Goal: Task Accomplishment & Management: Manage account settings

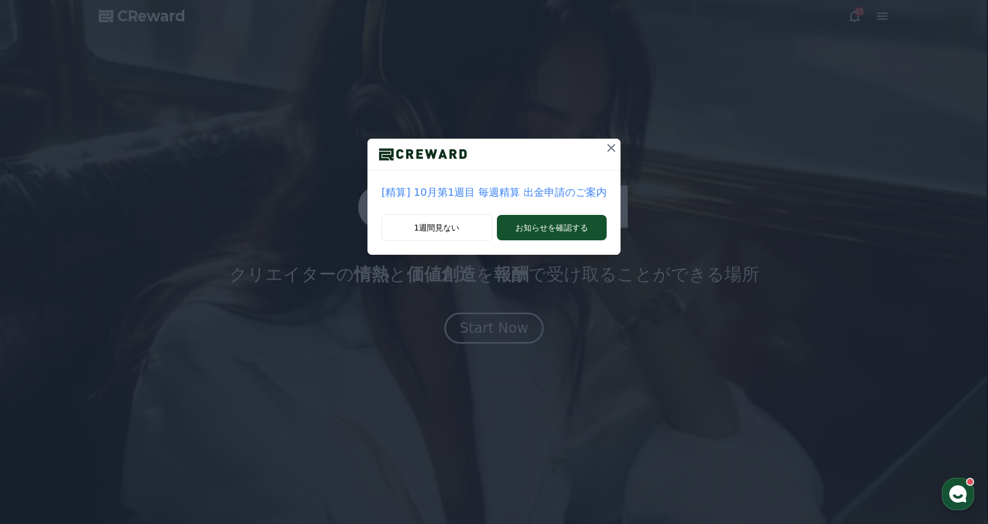
click at [603, 137] on div "[精算] 10月第1週目 毎週精算 出金申請のご案内 1週間見ない お知らせを確認する" at bounding box center [494, 136] width 988 height 273
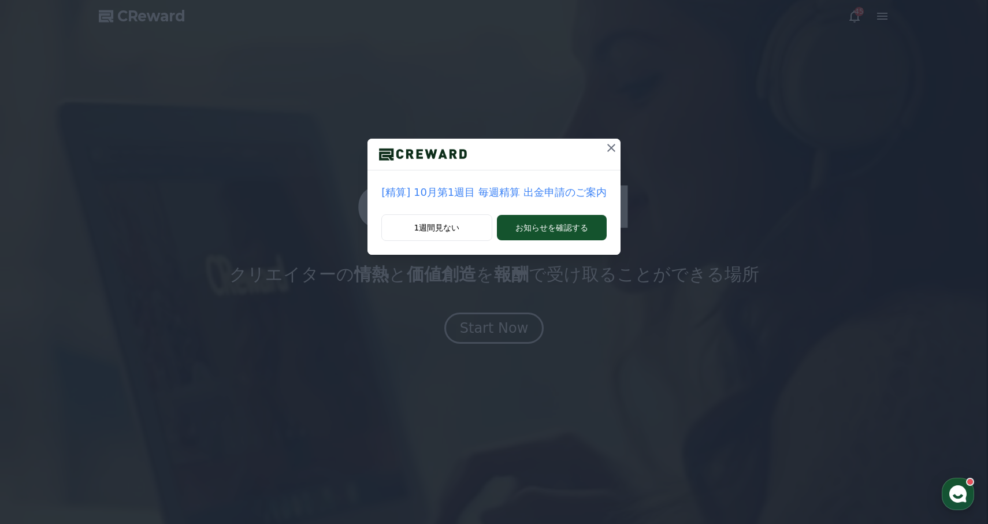
click at [630, 155] on div "[精算] 10月第1週目 毎週精算 出金申請のご案内 1週間見ない お知らせを確認する" at bounding box center [494, 136] width 988 height 273
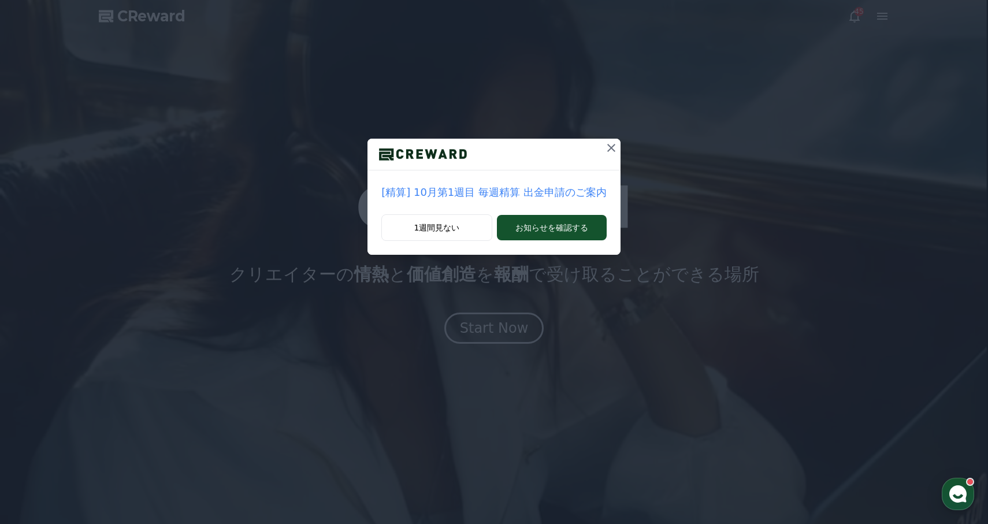
click at [618, 150] on div "[精算] 10月第1週目 毎週精算 出金申請のご案内 1週間見ない お知らせを確認する" at bounding box center [494, 136] width 988 height 273
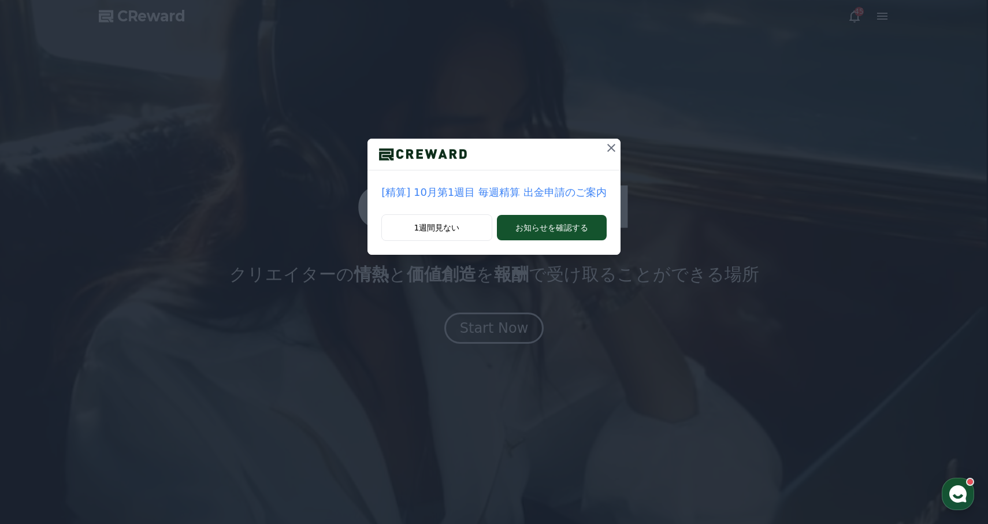
click at [610, 146] on icon at bounding box center [611, 148] width 14 height 14
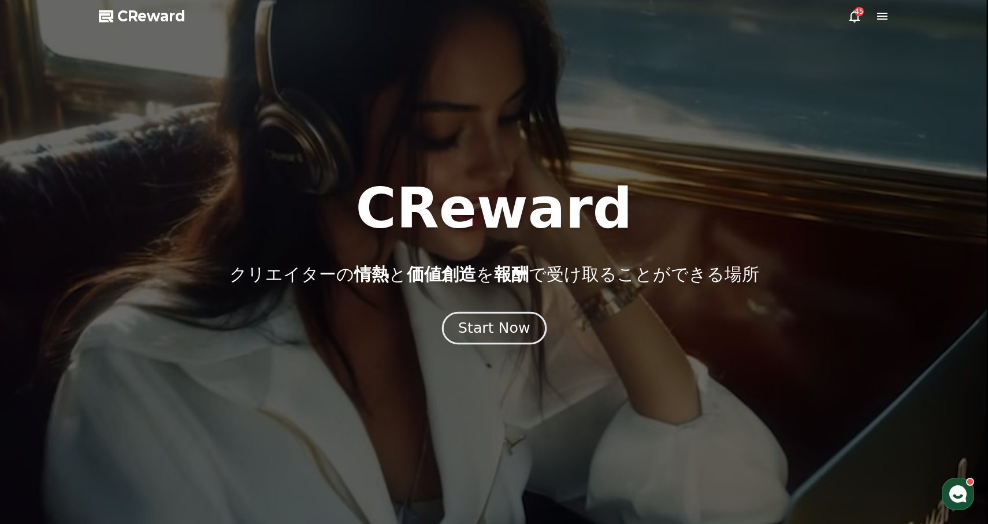
click at [490, 321] on div "Start Now" at bounding box center [494, 328] width 72 height 20
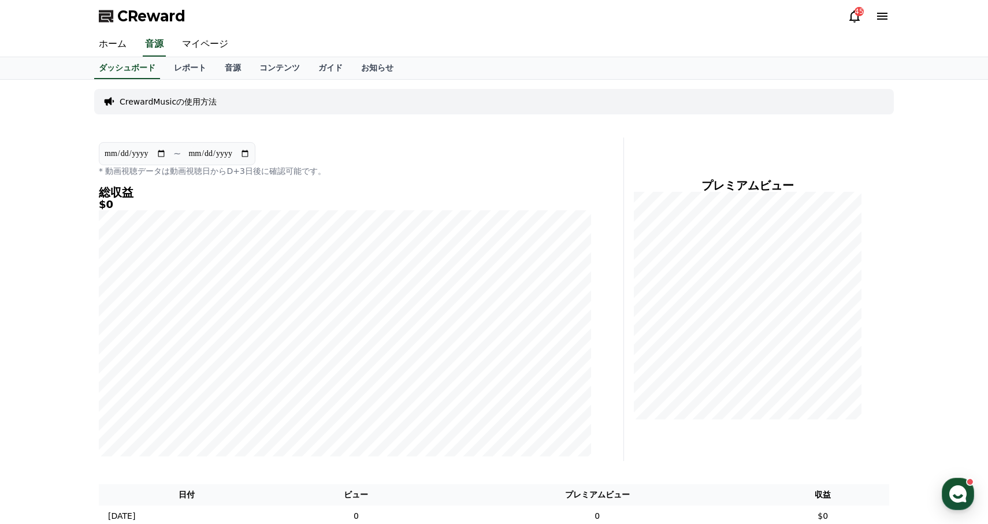
click at [872, 26] on div "CReward 45" at bounding box center [494, 16] width 809 height 32
click at [888, 11] on icon at bounding box center [882, 16] width 14 height 14
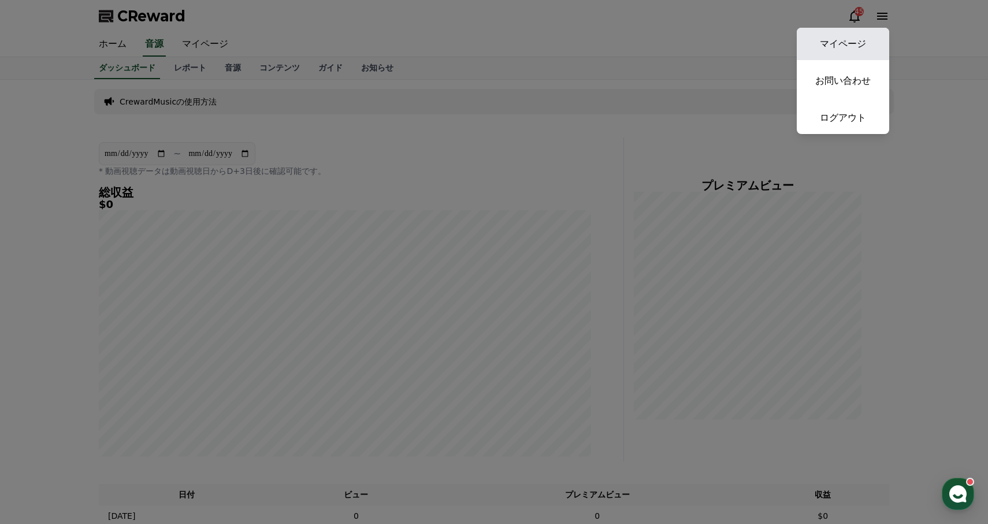
click at [849, 54] on link "マイページ" at bounding box center [843, 44] width 92 height 32
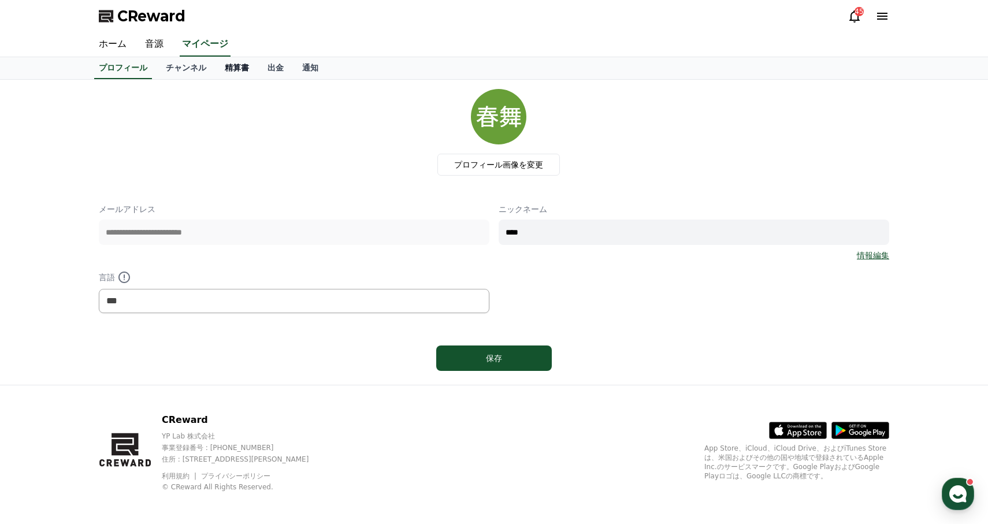
click at [254, 62] on link "精算書" at bounding box center [236, 68] width 43 height 22
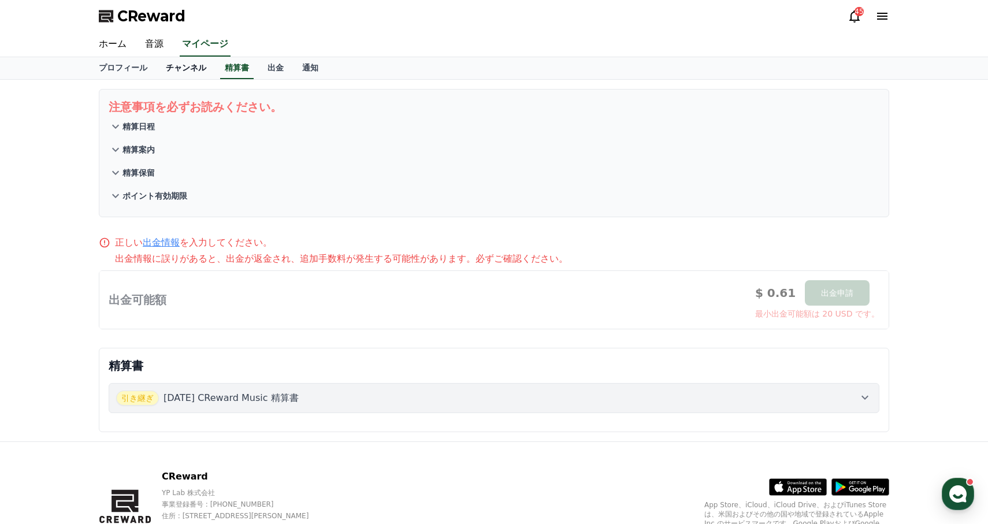
click at [189, 61] on link "チャンネル" at bounding box center [186, 68] width 59 height 22
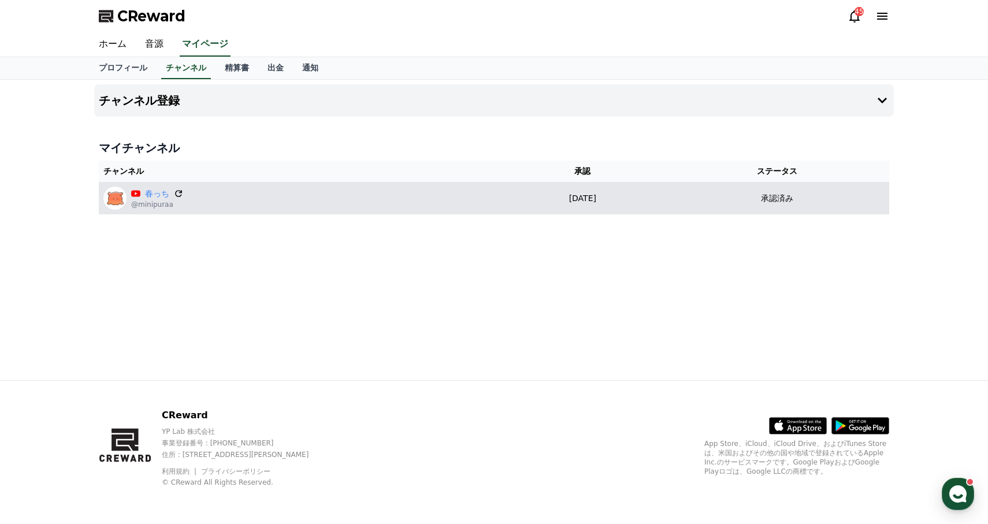
click at [176, 194] on icon at bounding box center [178, 193] width 7 height 7
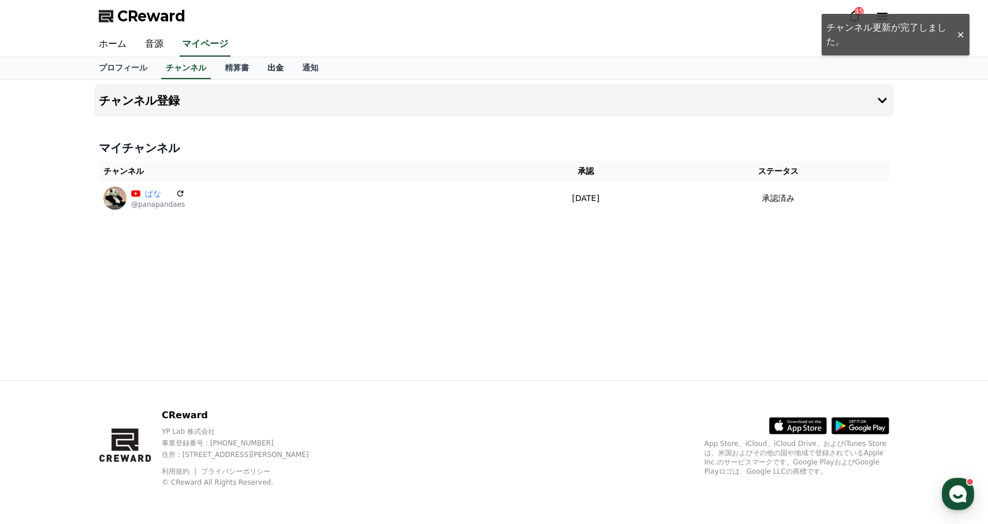
click at [278, 67] on link "出金" at bounding box center [275, 68] width 35 height 22
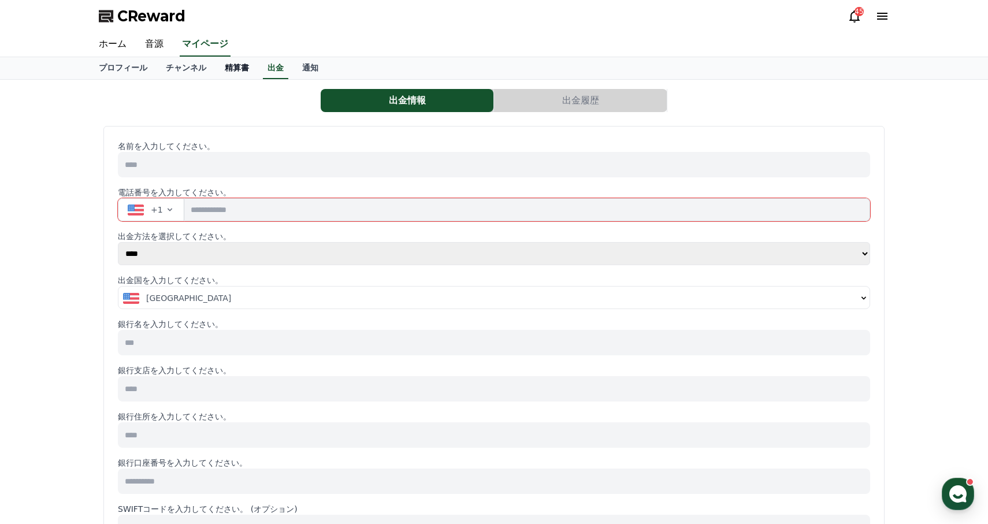
click at [239, 61] on link "精算書" at bounding box center [236, 68] width 43 height 22
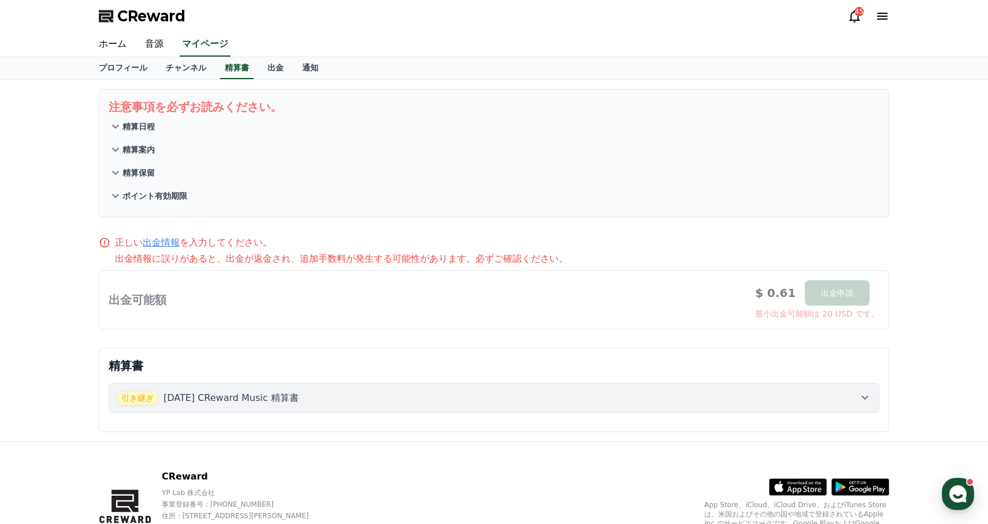
click at [233, 397] on p "[DATE] CReward Music 精算書" at bounding box center [230, 398] width 135 height 14
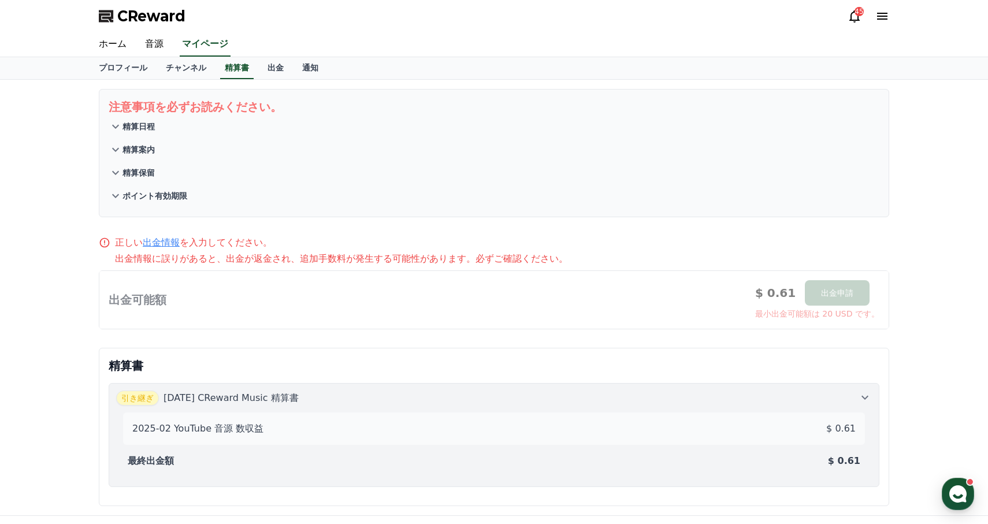
click at [147, 196] on p "ポイント有効期限" at bounding box center [154, 196] width 65 height 12
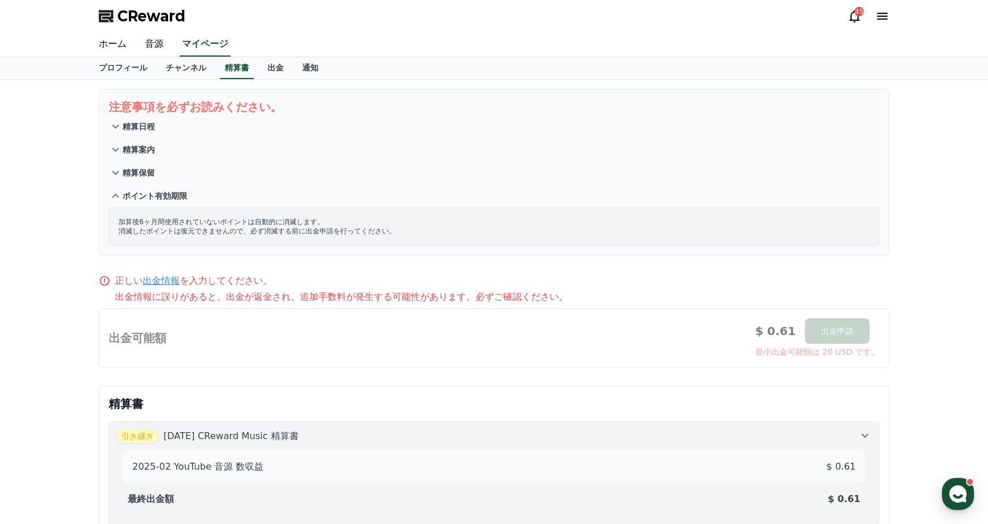
click at [147, 196] on p "ポイント有効期限" at bounding box center [154, 196] width 65 height 12
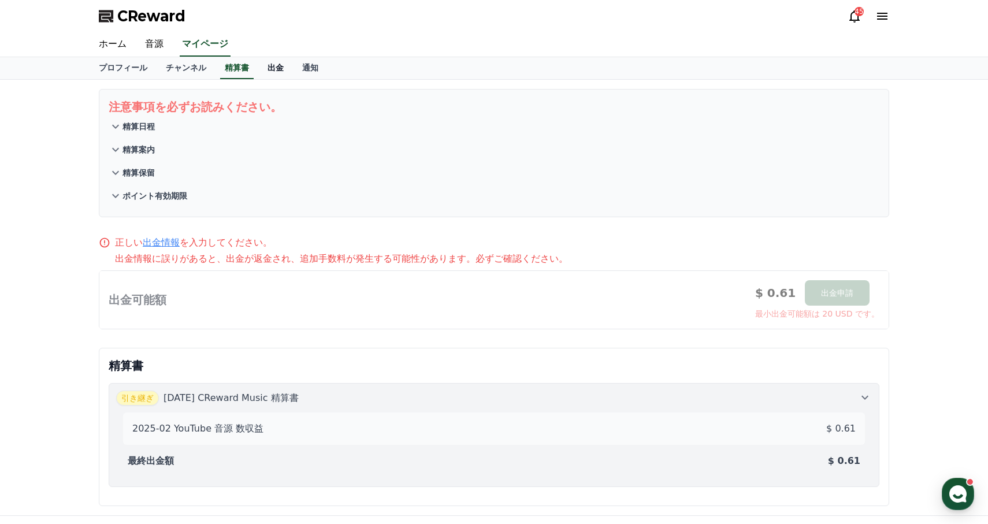
click at [275, 68] on link "出金" at bounding box center [275, 68] width 35 height 22
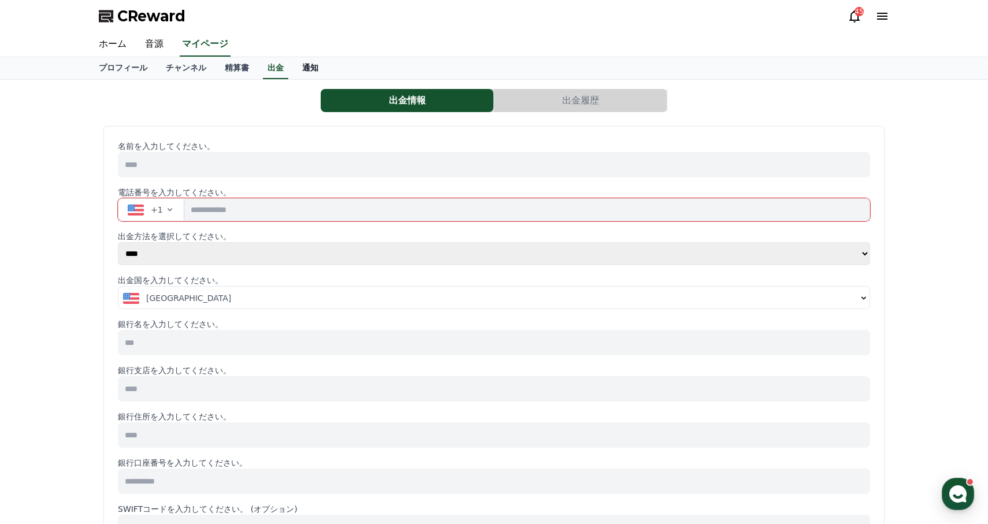
click at [309, 69] on link "通知" at bounding box center [310, 68] width 35 height 22
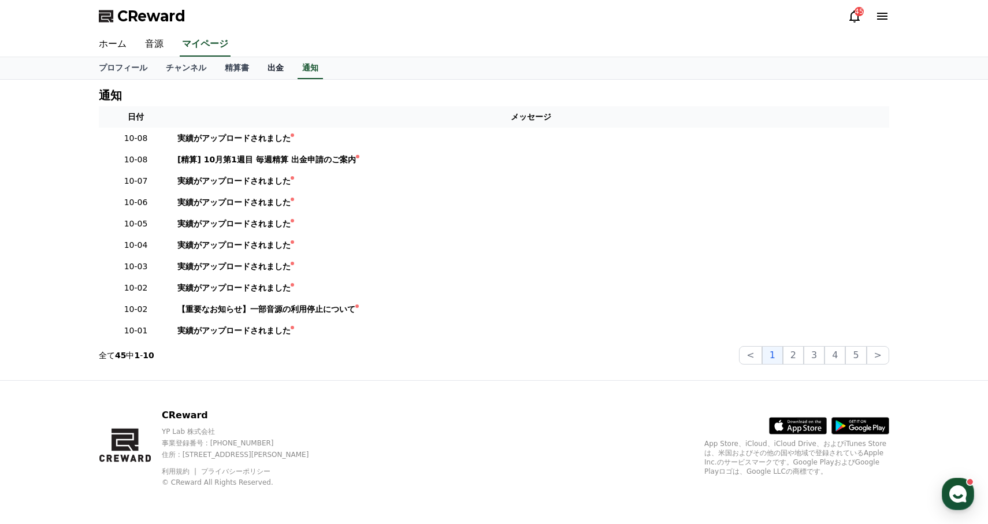
click at [281, 70] on link "出金" at bounding box center [275, 68] width 35 height 22
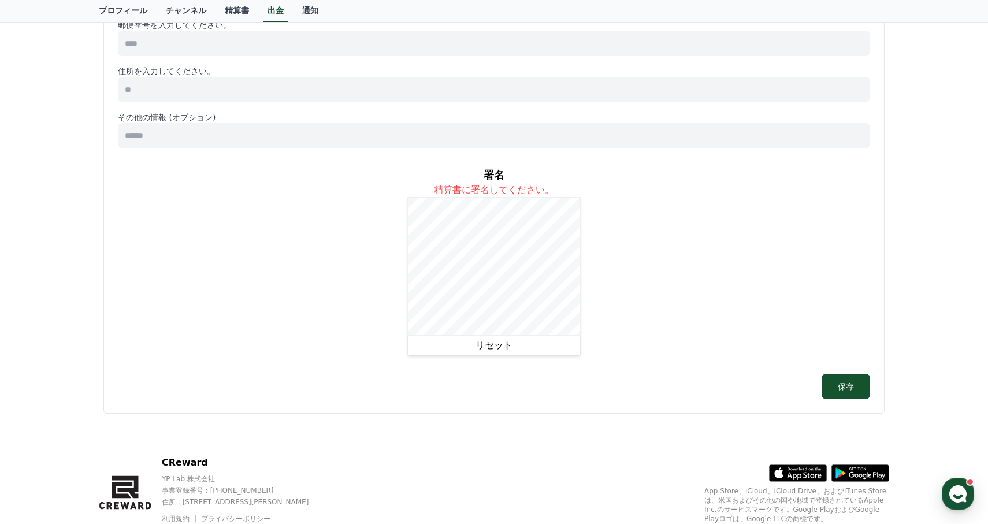
scroll to position [575, 0]
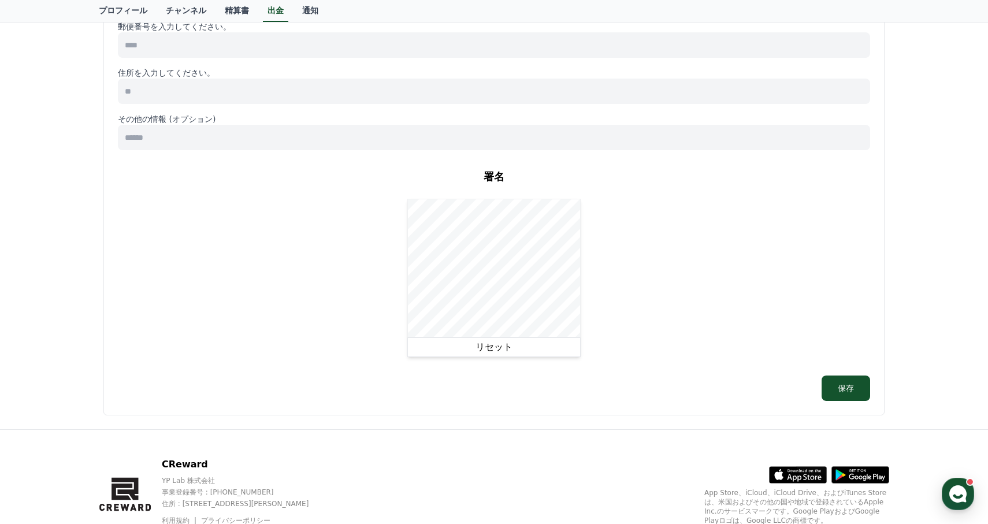
click at [495, 355] on button "リセット" at bounding box center [493, 347] width 173 height 20
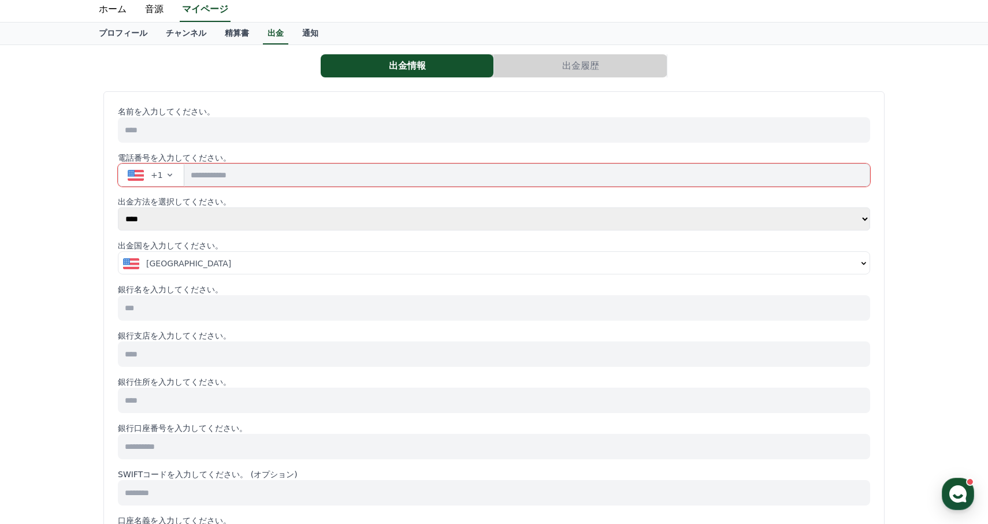
scroll to position [0, 0]
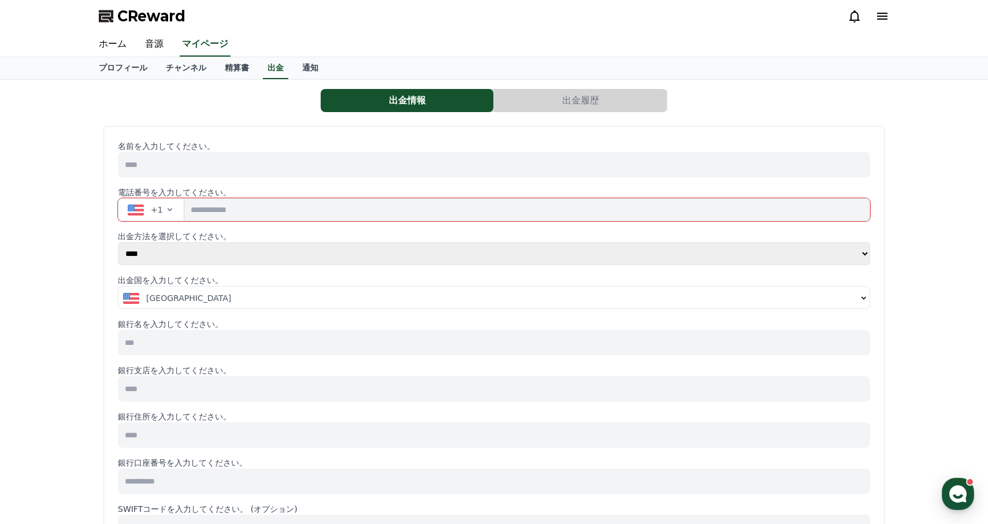
click at [347, 259] on select "**** ******" at bounding box center [494, 253] width 752 height 23
select select "******"
click at [118, 242] on select "**** ******" at bounding box center [494, 253] width 752 height 23
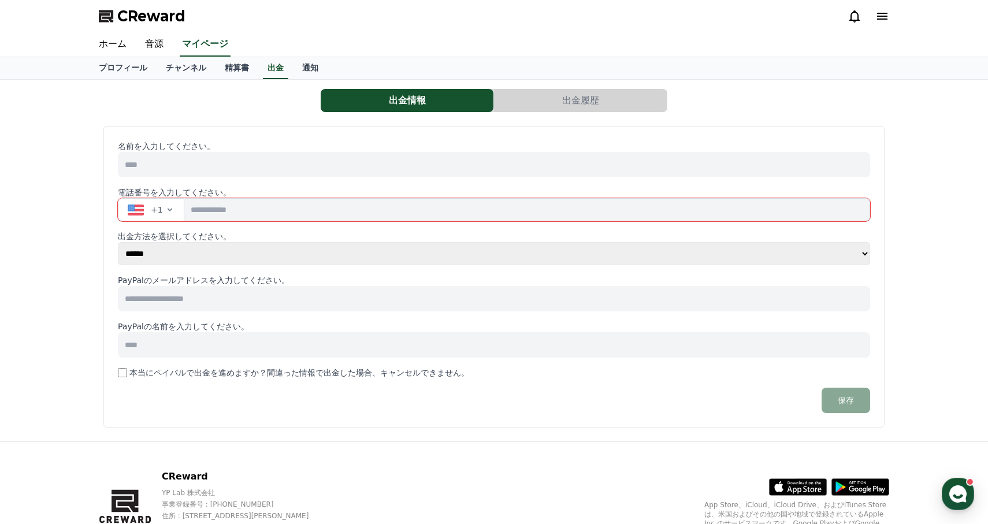
click at [339, 304] on input at bounding box center [494, 298] width 752 height 25
click at [265, 76] on link "出金" at bounding box center [275, 68] width 25 height 22
click at [266, 75] on link "出金" at bounding box center [275, 68] width 25 height 22
click at [310, 66] on link "通知" at bounding box center [310, 68] width 35 height 22
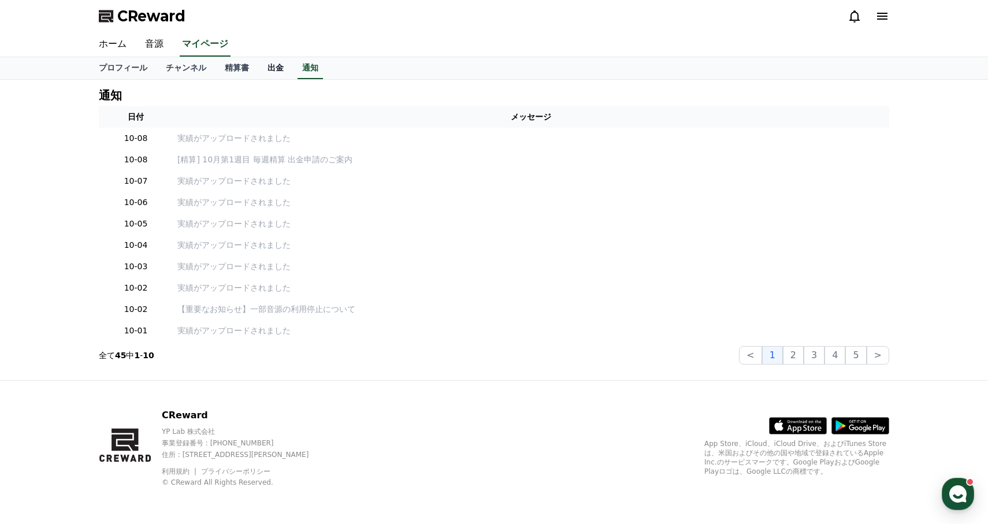
click at [279, 72] on link "出金" at bounding box center [275, 68] width 35 height 22
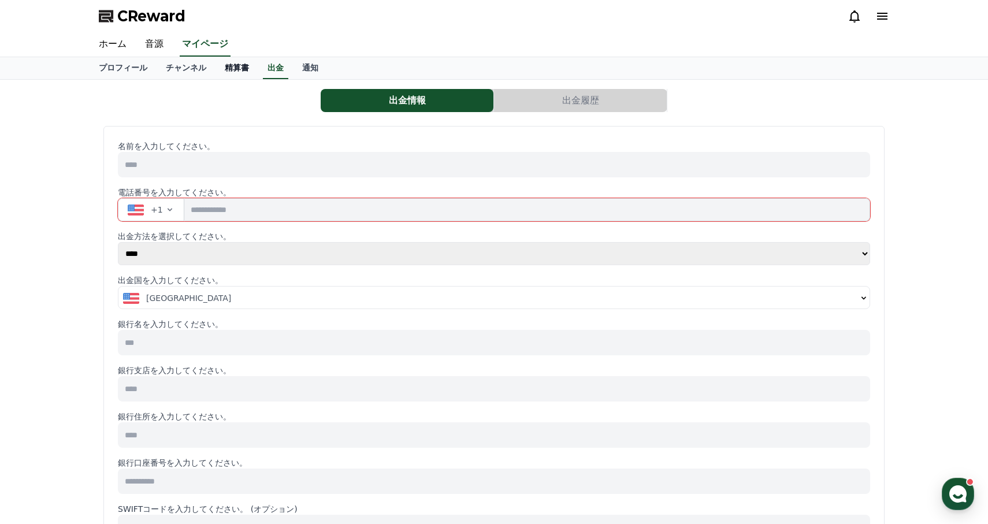
click at [238, 72] on link "精算書" at bounding box center [236, 68] width 43 height 22
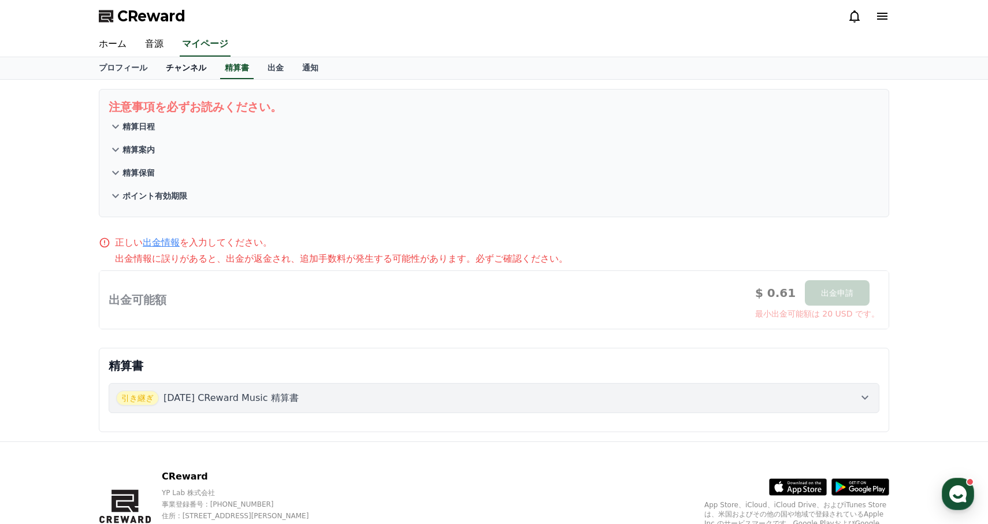
click at [184, 72] on link "チャンネル" at bounding box center [186, 68] width 59 height 22
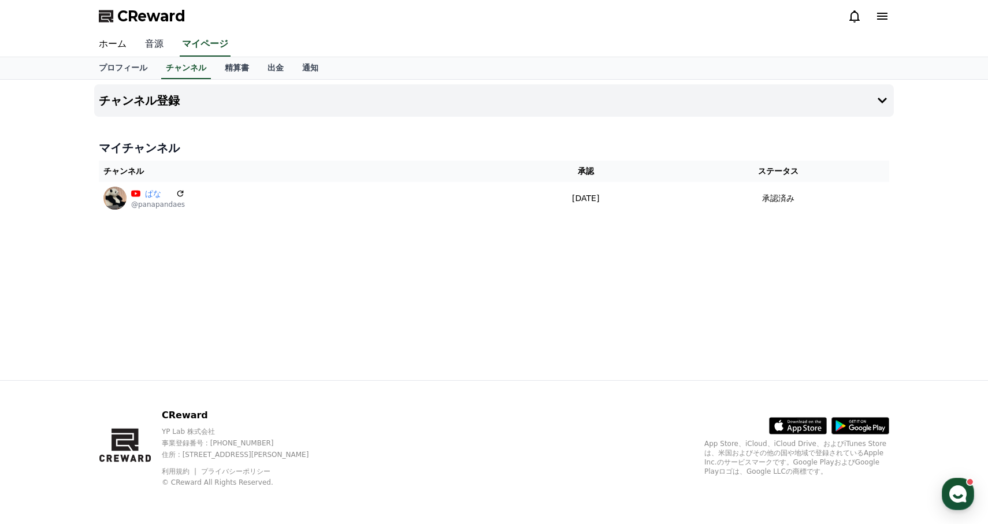
click at [154, 51] on link "音源" at bounding box center [154, 44] width 37 height 24
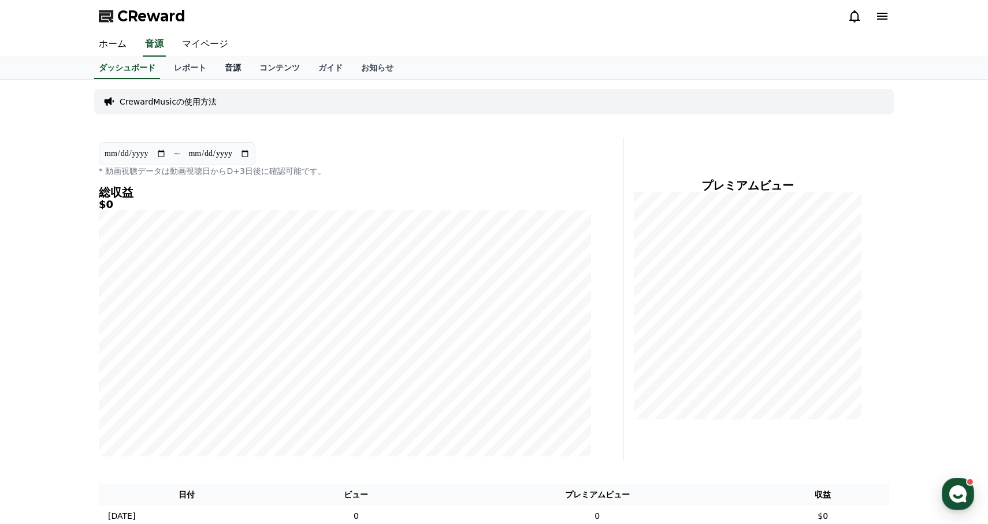
click at [236, 71] on link "音源" at bounding box center [232, 68] width 35 height 22
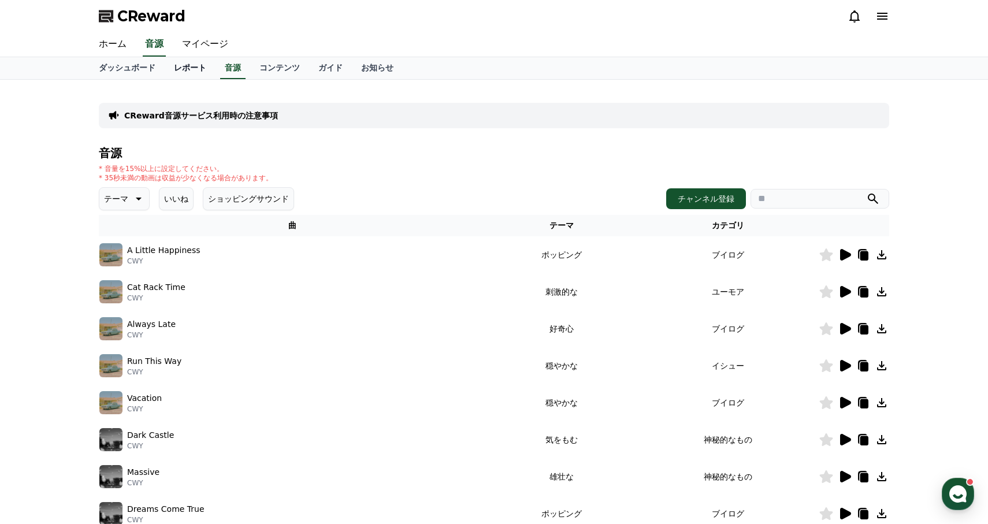
click at [184, 75] on link "レポート" at bounding box center [190, 68] width 51 height 22
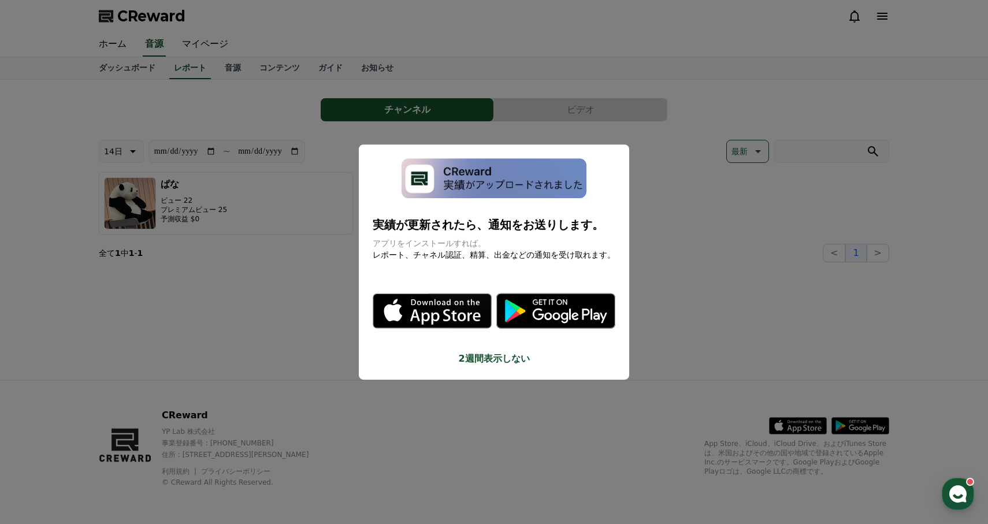
click at [499, 365] on button "2週間表示しない" at bounding box center [494, 359] width 243 height 14
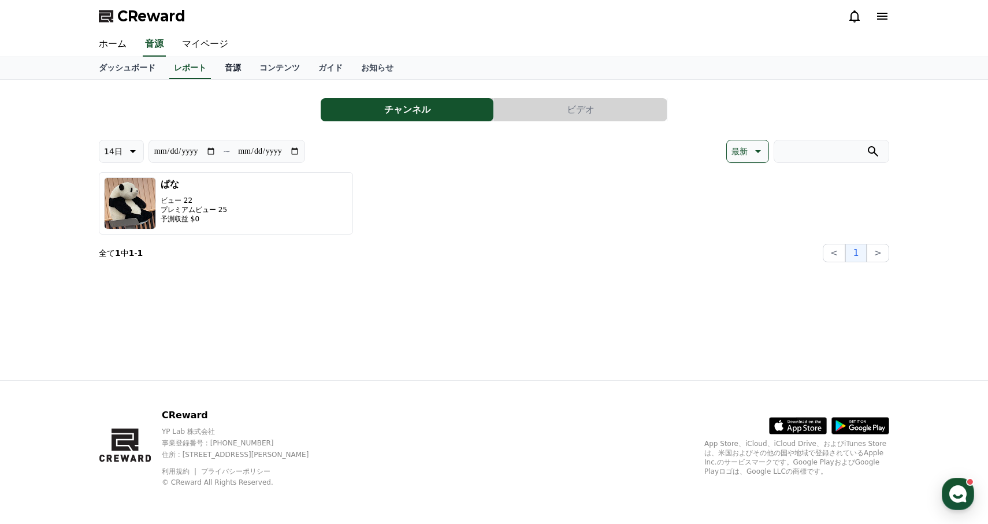
click at [243, 65] on link "音源" at bounding box center [232, 68] width 35 height 22
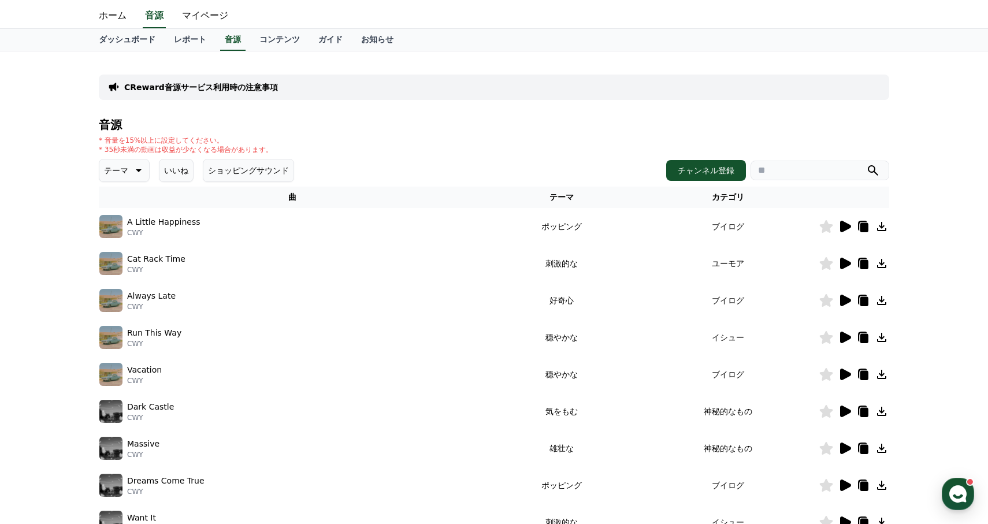
scroll to position [29, 0]
click at [846, 222] on icon at bounding box center [845, 226] width 11 height 12
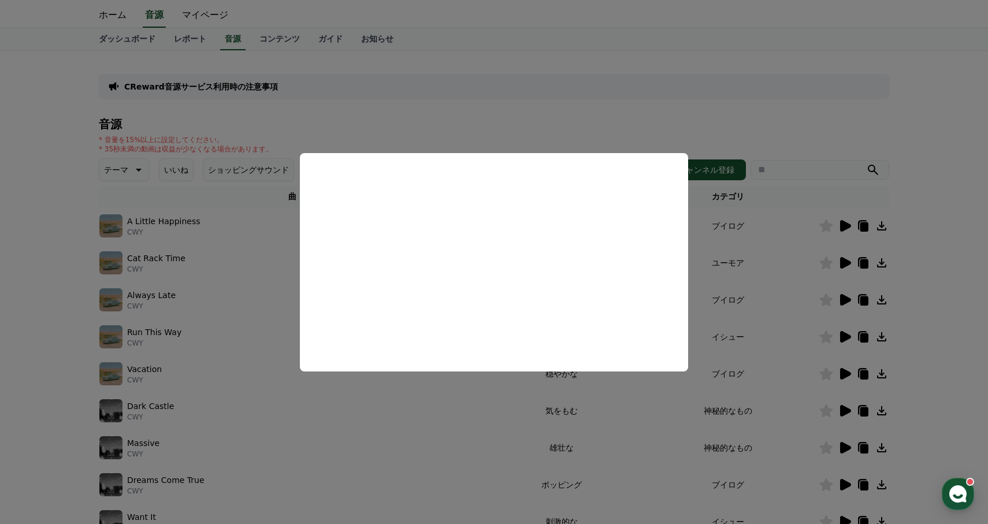
click at [541, 411] on button "close modal" at bounding box center [494, 262] width 988 height 524
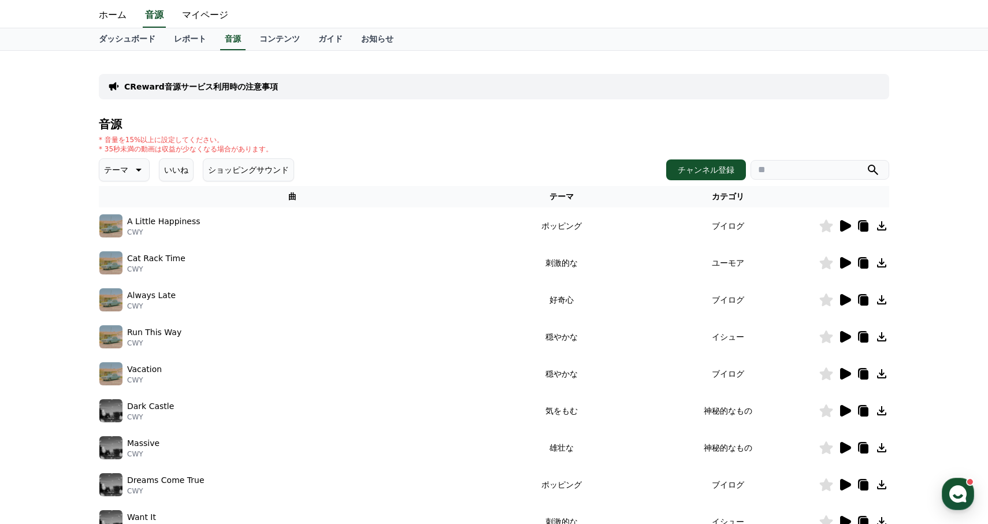
click at [846, 263] on icon at bounding box center [845, 263] width 11 height 12
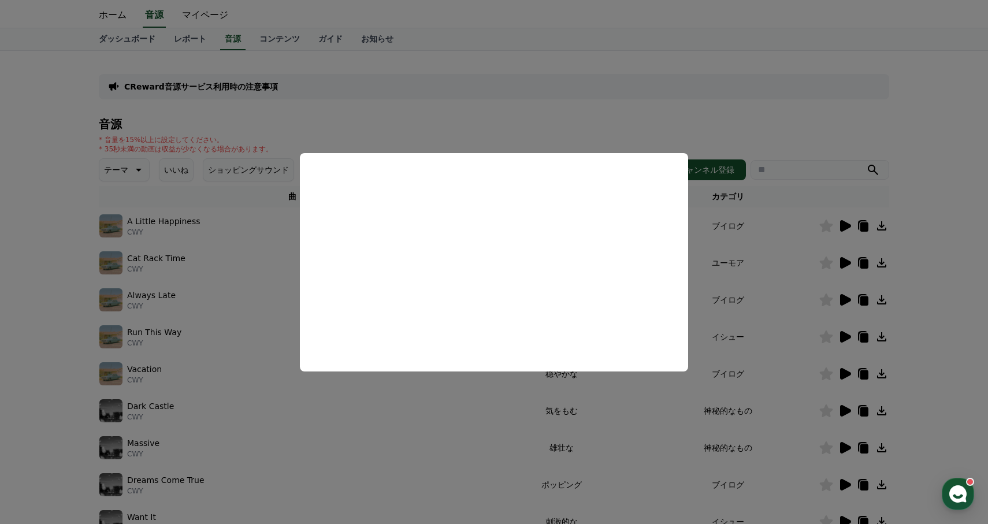
click at [557, 389] on button "close modal" at bounding box center [494, 262] width 988 height 524
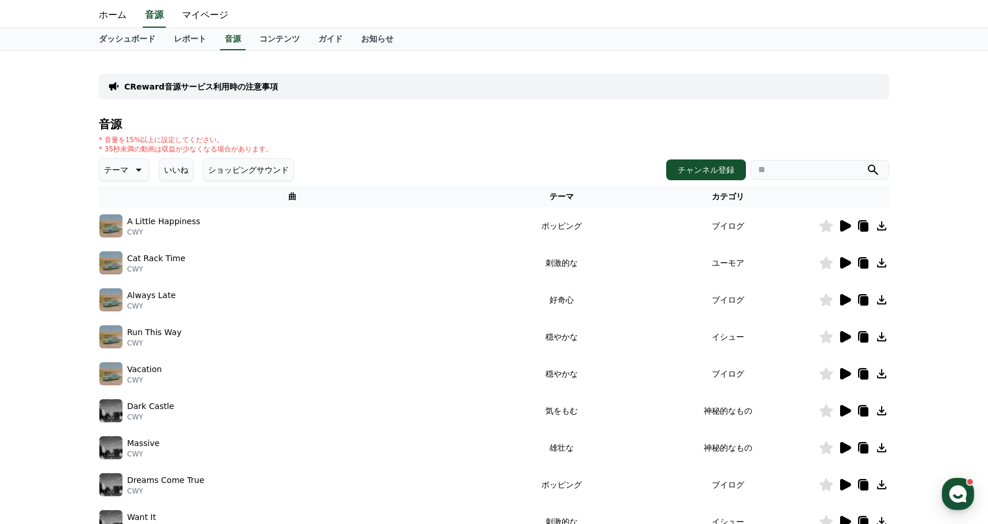
click at [859, 262] on icon at bounding box center [863, 263] width 14 height 14
click at [198, 84] on p "CReward音源サービス利用時の注意事項" at bounding box center [201, 87] width 154 height 12
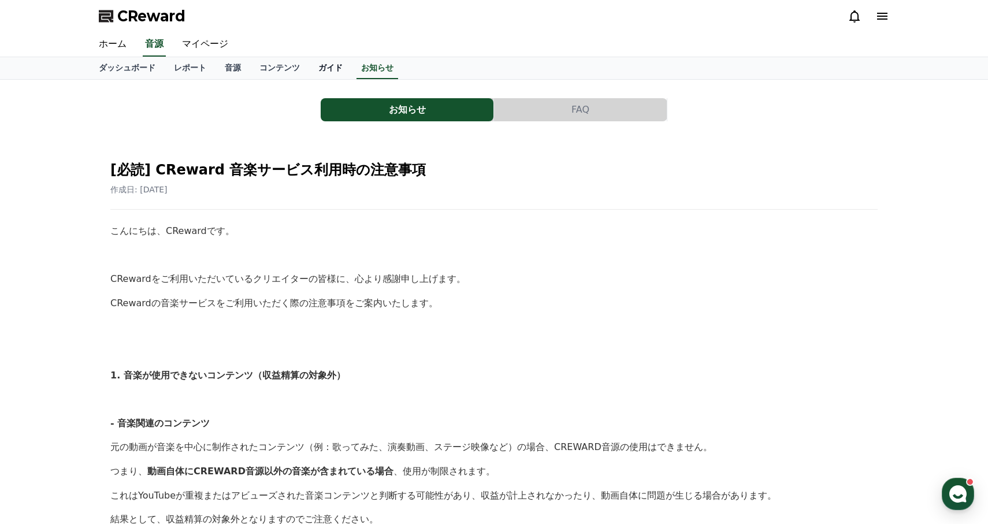
click at [334, 64] on link "ガイド" at bounding box center [330, 68] width 43 height 22
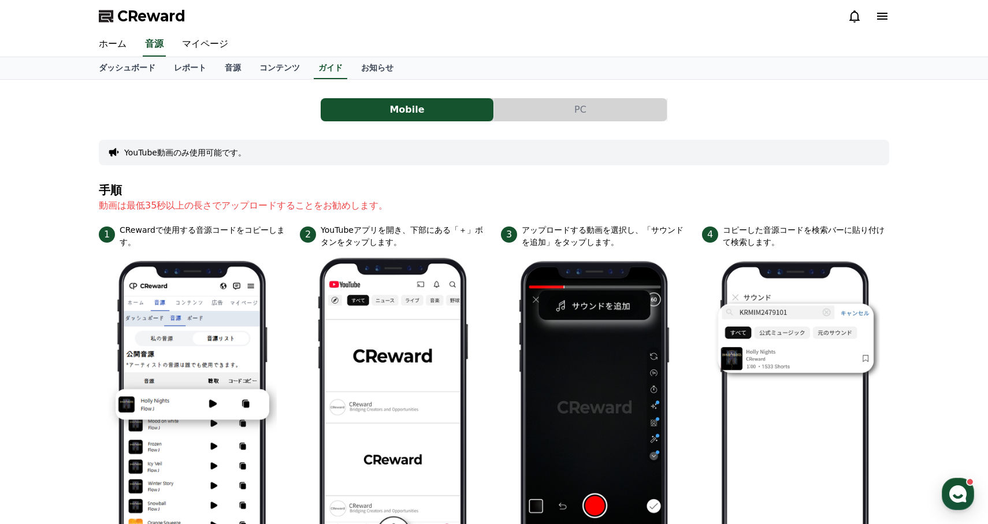
click at [524, 102] on button "PC" at bounding box center [580, 109] width 173 height 23
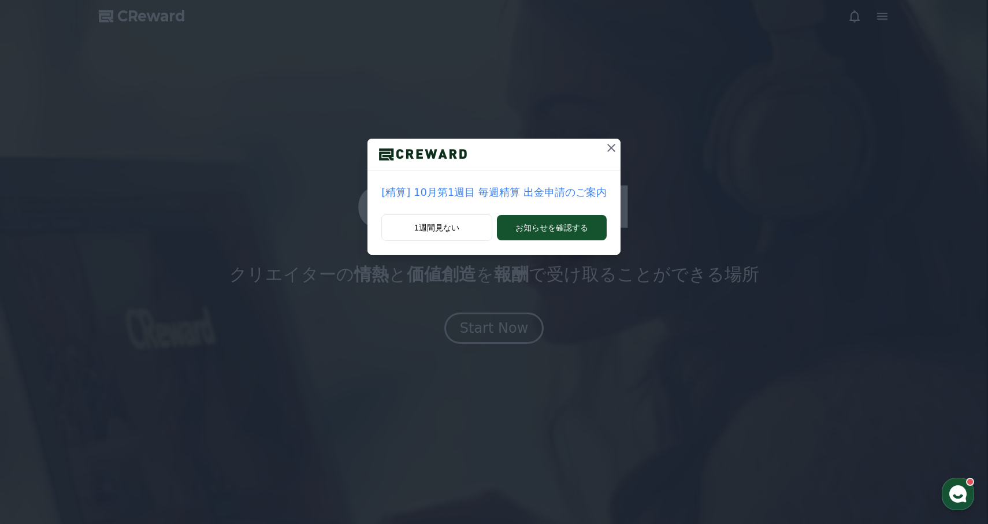
click at [607, 150] on icon at bounding box center [611, 148] width 8 height 8
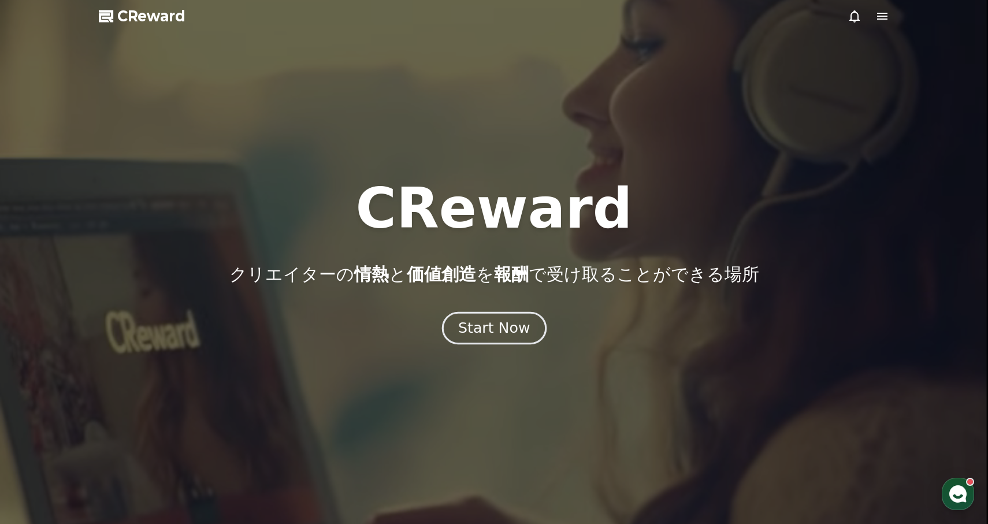
click at [519, 319] on div "Start Now" at bounding box center [494, 328] width 72 height 20
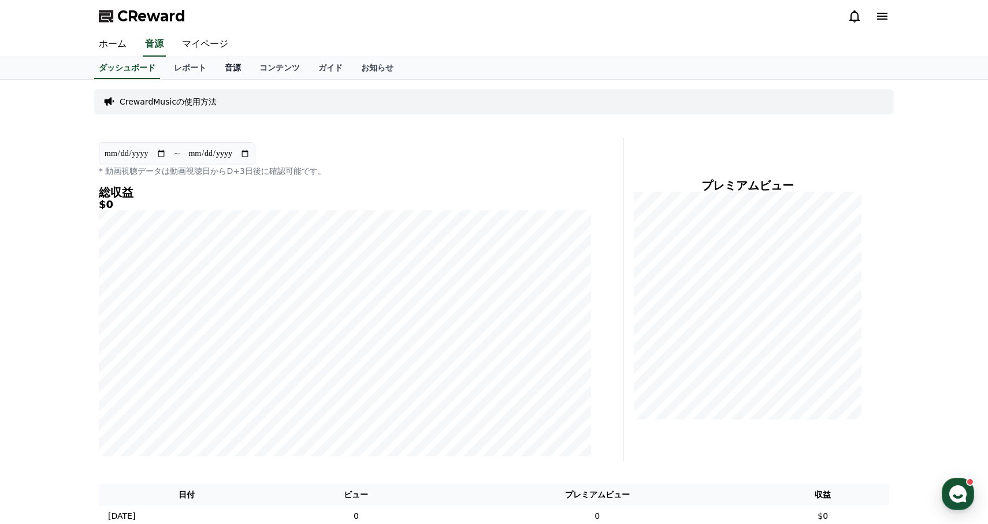
click at [229, 69] on link "音源" at bounding box center [232, 68] width 35 height 22
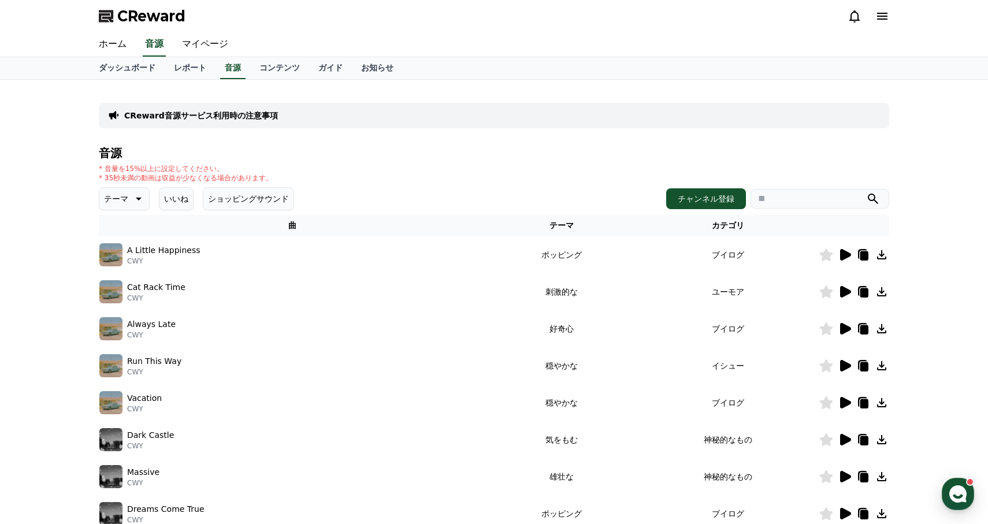
click at [843, 328] on icon at bounding box center [845, 329] width 11 height 12
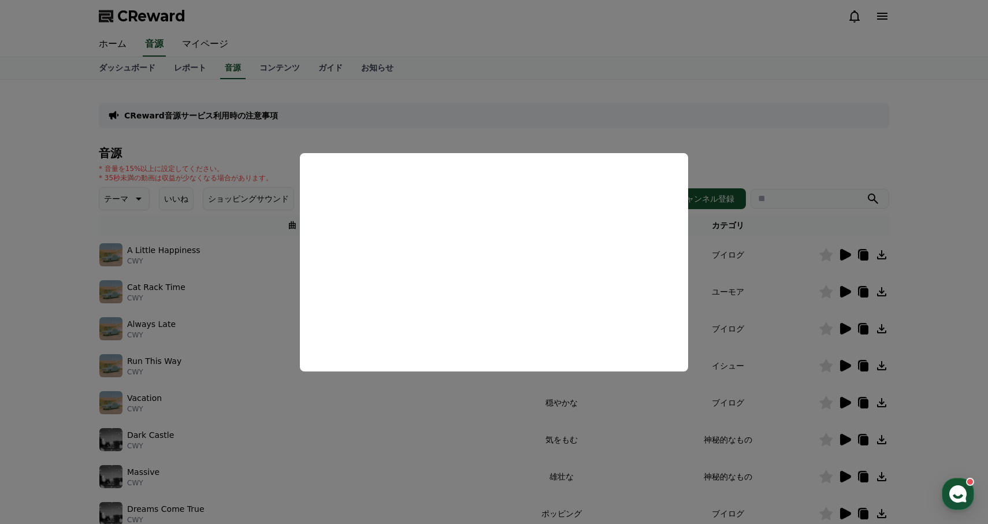
click at [767, 183] on button "close modal" at bounding box center [494, 262] width 988 height 524
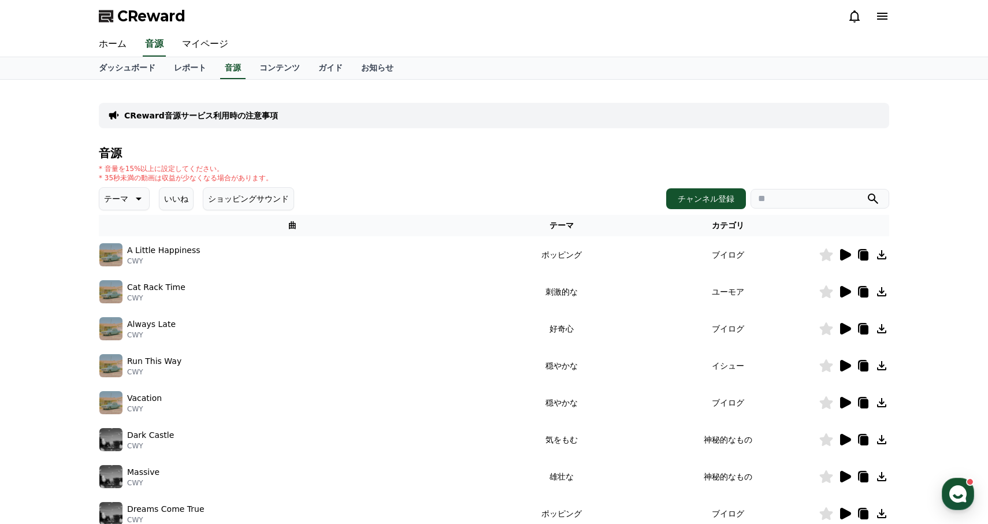
click at [846, 288] on icon at bounding box center [845, 292] width 11 height 12
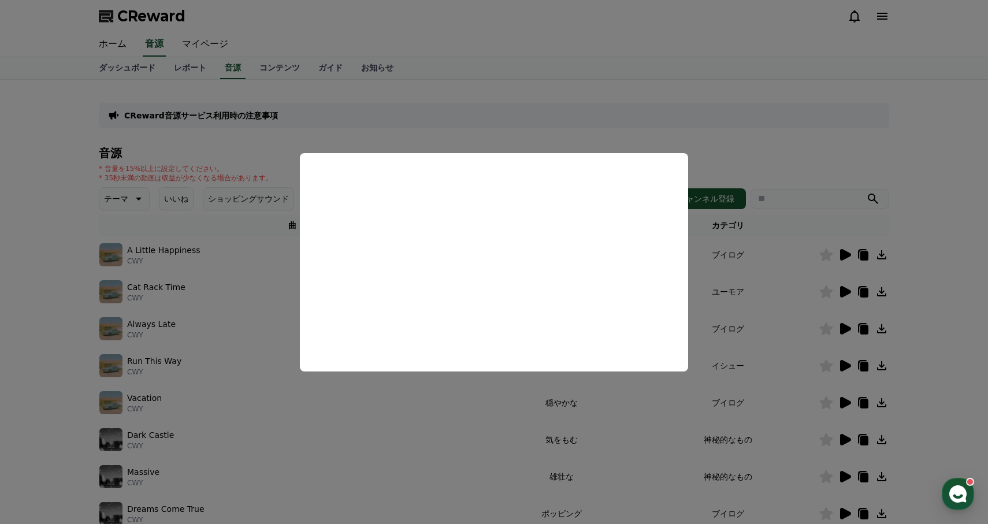
click at [706, 340] on button "close modal" at bounding box center [494, 262] width 988 height 524
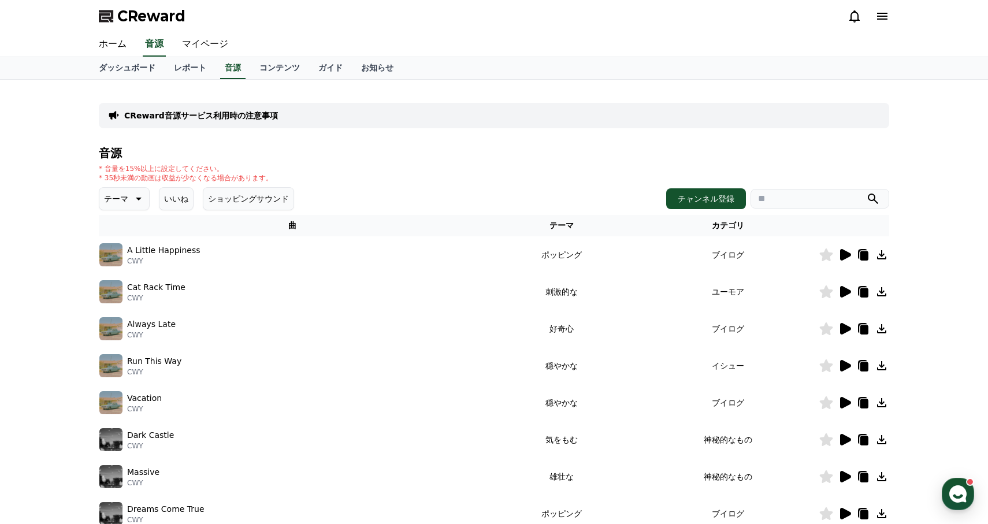
click at [845, 364] on icon at bounding box center [845, 366] width 11 height 12
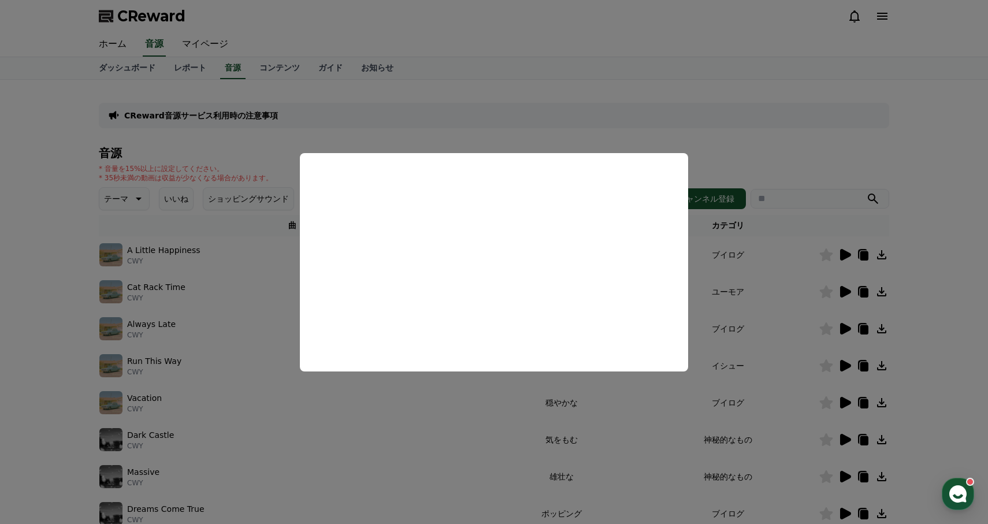
click at [771, 376] on button "close modal" at bounding box center [494, 262] width 988 height 524
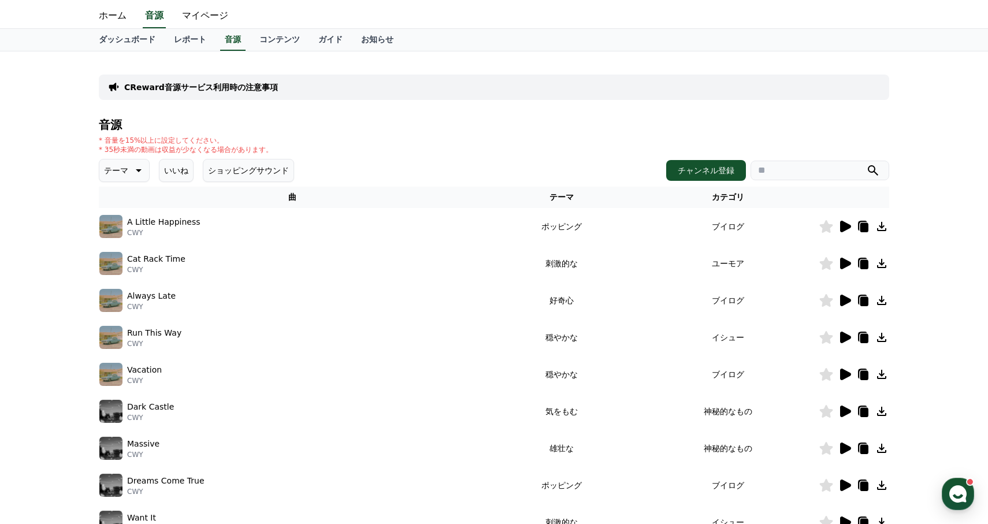
scroll to position [30, 0]
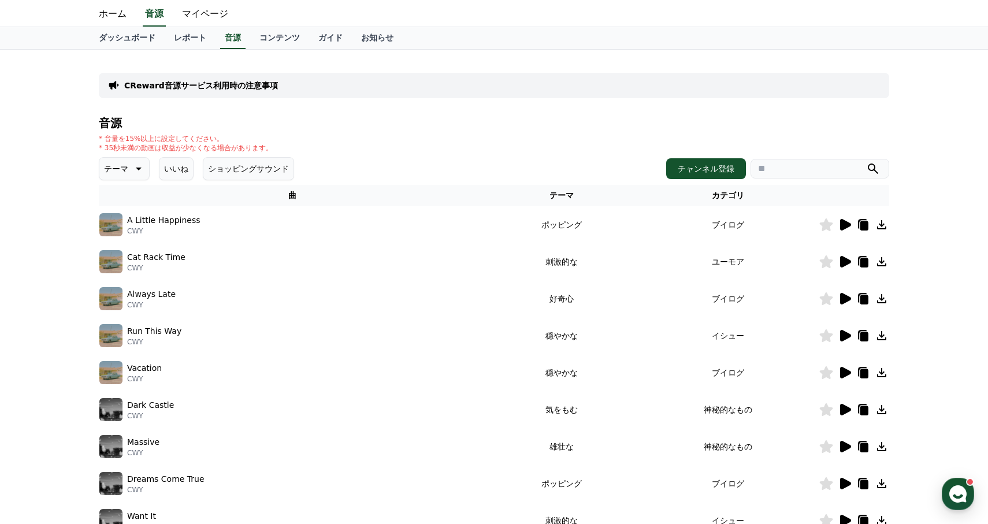
click at [847, 370] on icon at bounding box center [845, 373] width 11 height 12
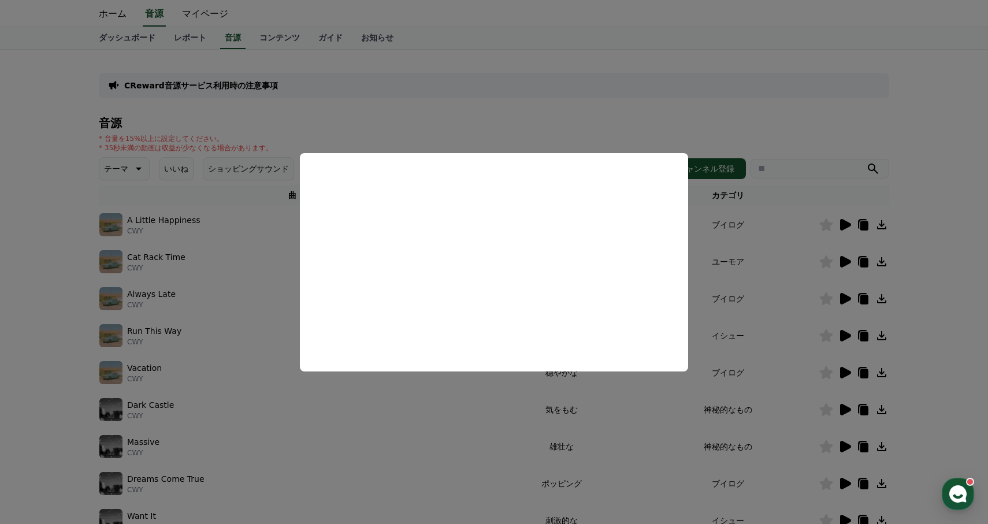
click at [812, 194] on button "close modal" at bounding box center [494, 262] width 988 height 524
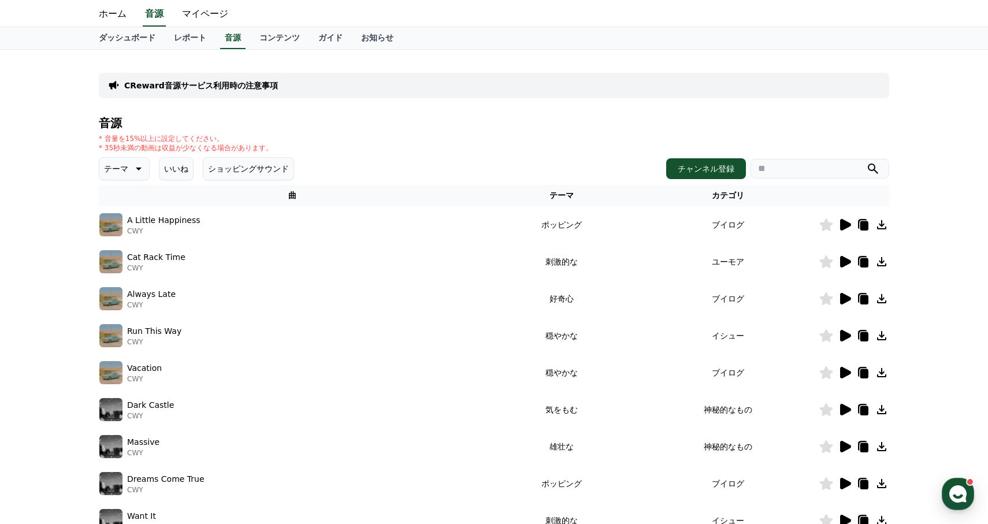
click at [844, 223] on icon at bounding box center [845, 225] width 11 height 12
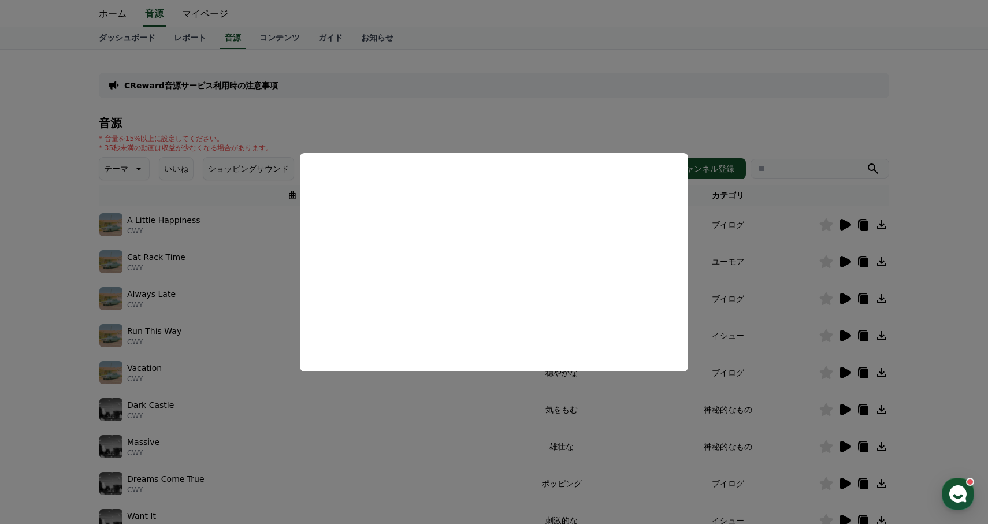
click at [784, 217] on button "close modal" at bounding box center [494, 262] width 988 height 524
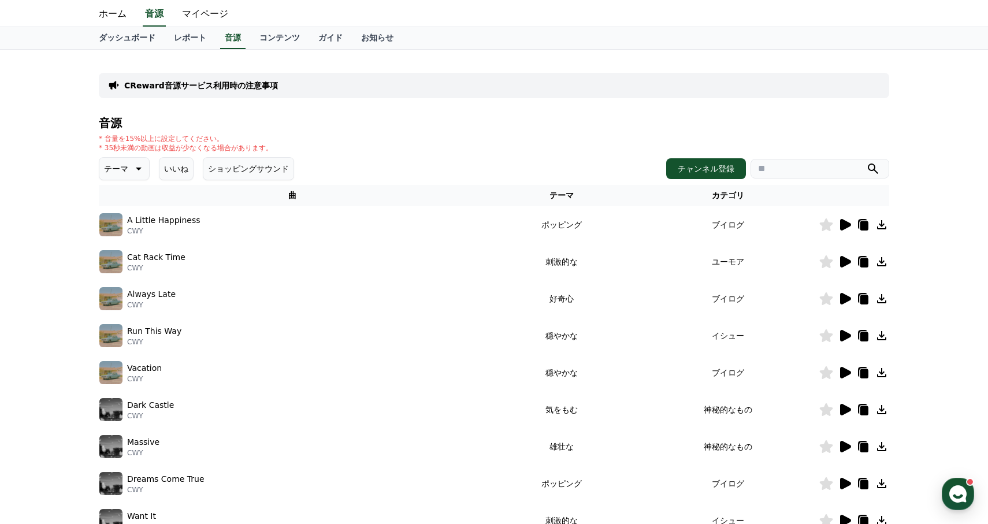
click at [125, 166] on p "テーマ" at bounding box center [116, 169] width 24 height 16
click at [122, 297] on button "喜劇的な" at bounding box center [122, 293] width 42 height 25
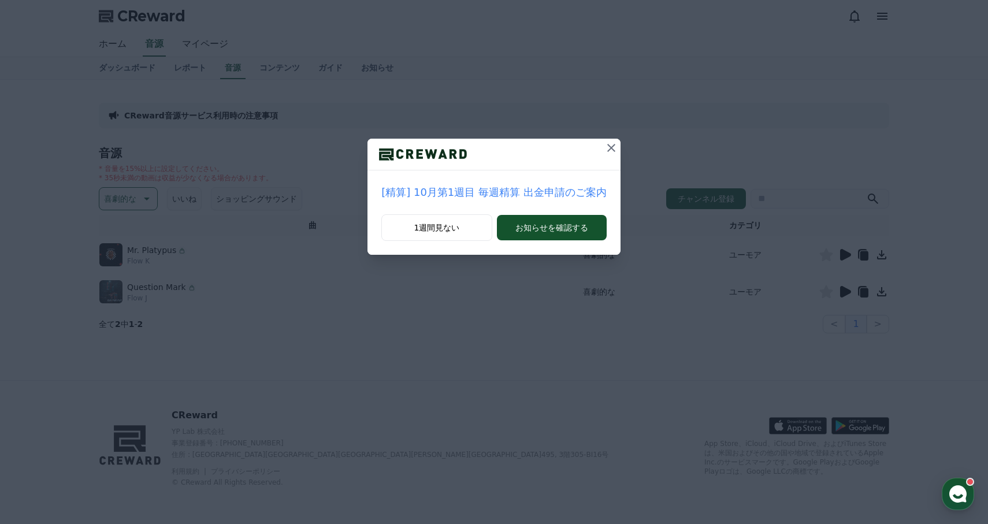
click at [609, 146] on icon at bounding box center [611, 148] width 8 height 8
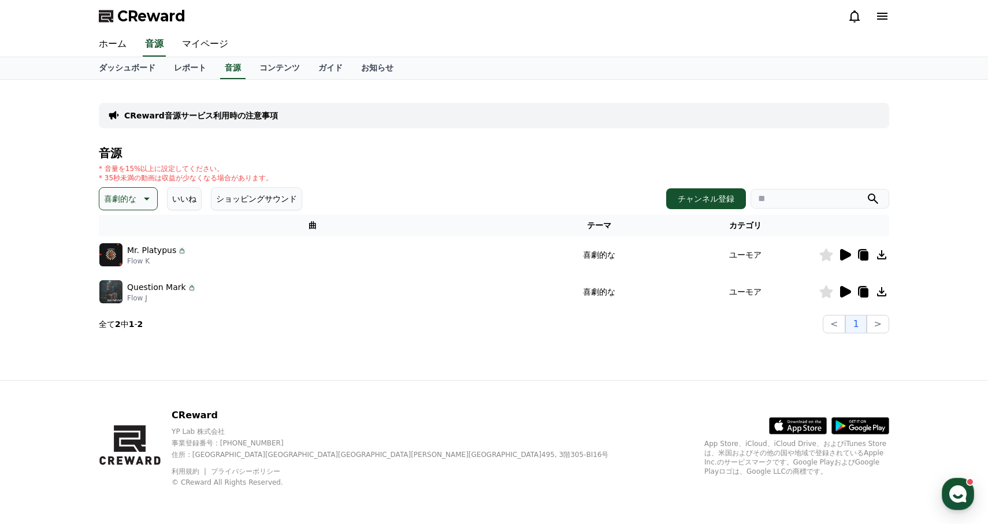
click at [845, 254] on icon at bounding box center [845, 255] width 11 height 12
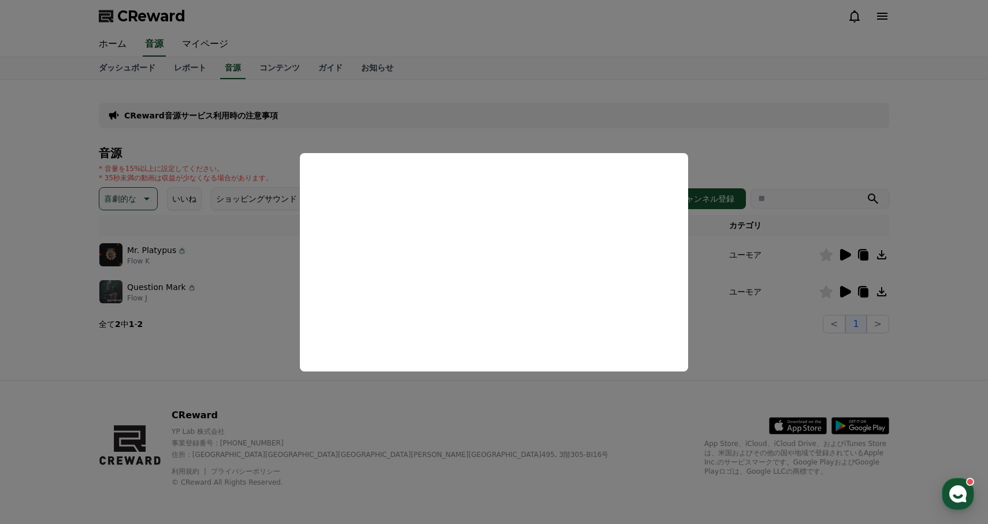
click at [821, 330] on button "close modal" at bounding box center [494, 262] width 988 height 524
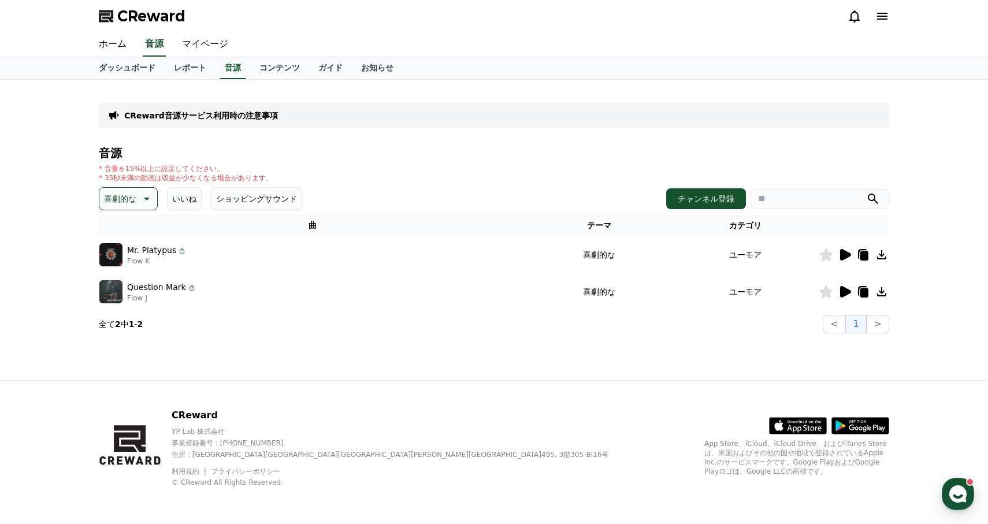
click at [863, 252] on icon at bounding box center [864, 255] width 8 height 9
click at [194, 66] on link "レポート" at bounding box center [190, 68] width 51 height 22
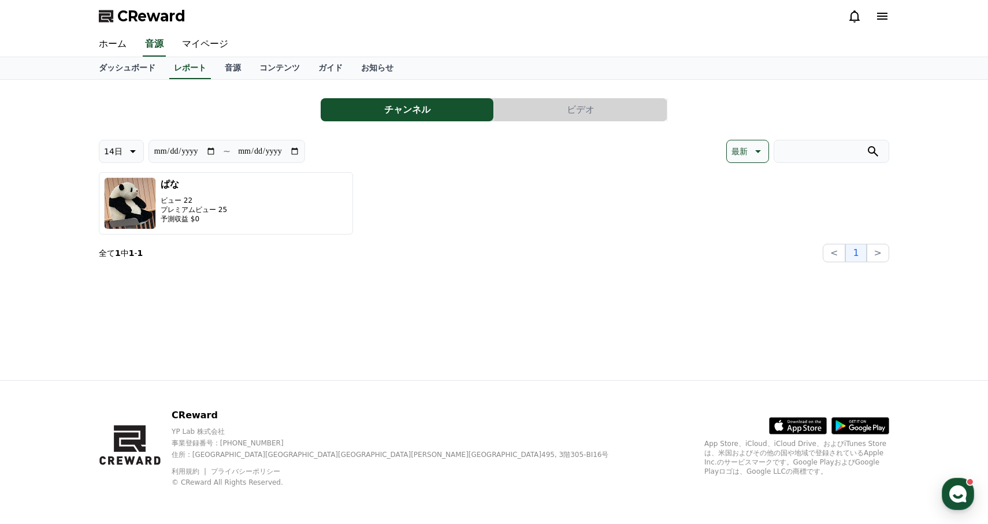
click at [572, 116] on button "ビデオ" at bounding box center [580, 109] width 173 height 23
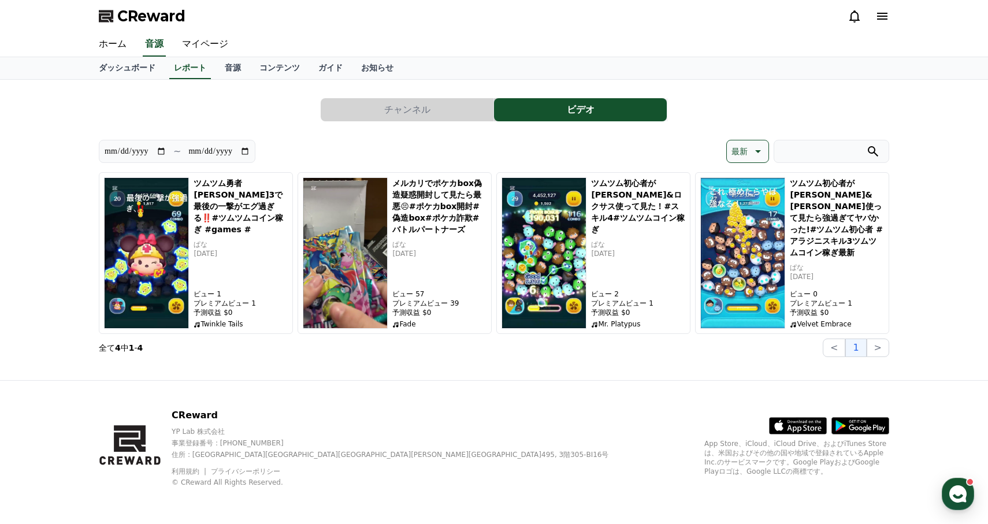
click at [229, 148] on input "**********" at bounding box center [219, 151] width 62 height 13
click at [145, 148] on input "**********" at bounding box center [135, 151] width 62 height 13
click at [162, 151] on input "**********" at bounding box center [135, 151] width 62 height 13
type input "**********"
click at [314, 154] on div "**********" at bounding box center [296, 151] width 395 height 23
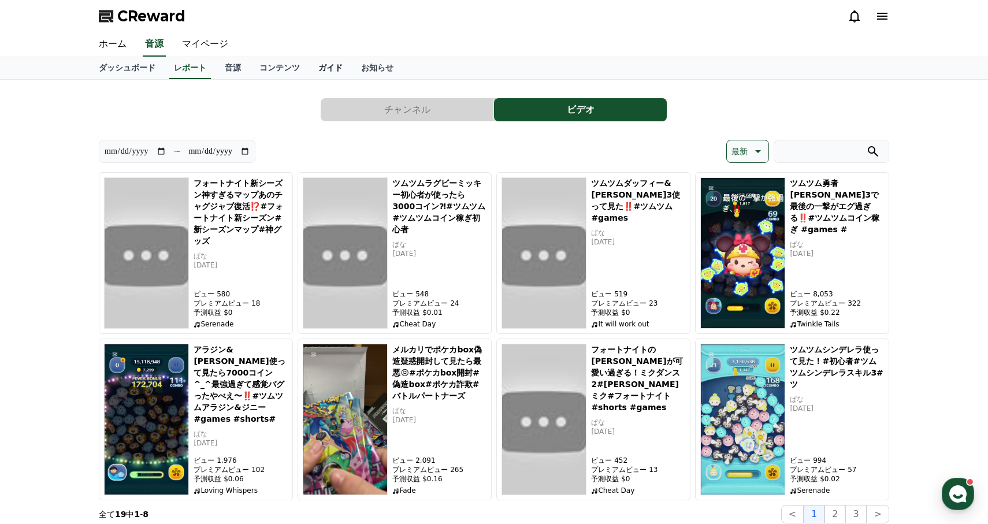
click at [341, 67] on link "ガイド" at bounding box center [330, 68] width 43 height 22
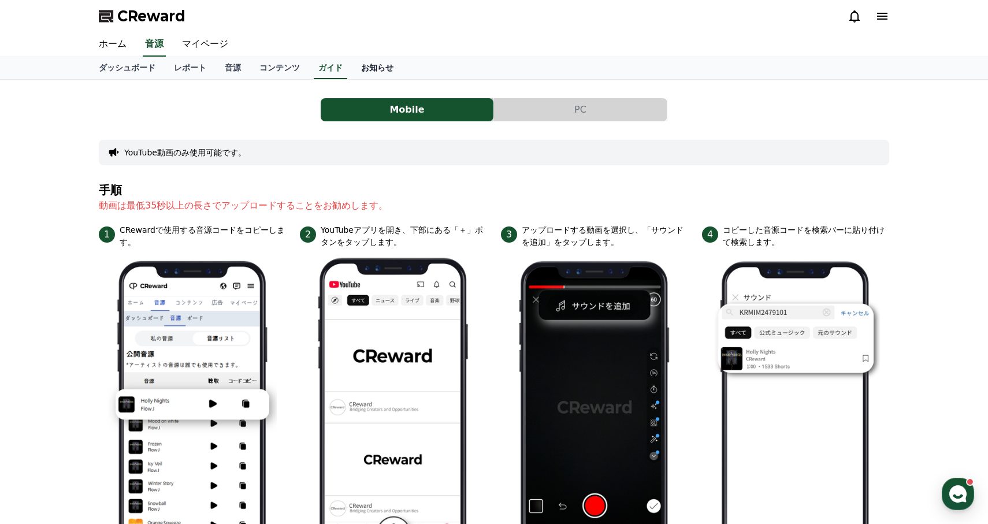
click at [386, 75] on link "お知らせ" at bounding box center [377, 68] width 51 height 22
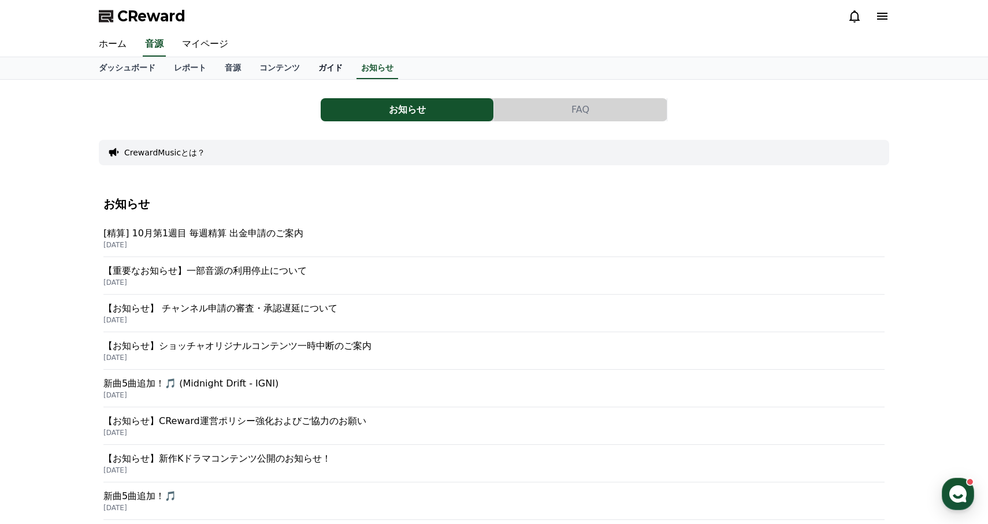
click at [311, 68] on link "ガイド" at bounding box center [330, 68] width 43 height 22
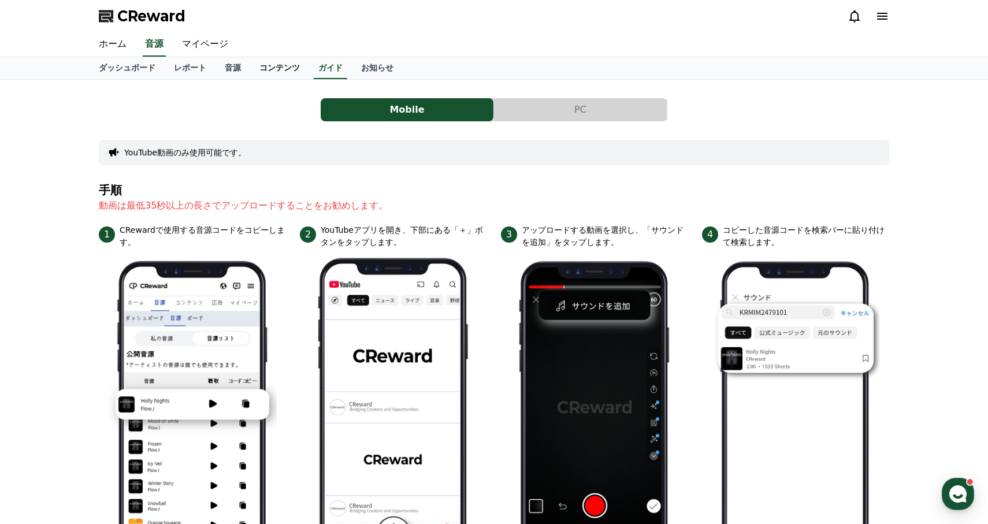
click at [292, 67] on link "コンテンツ" at bounding box center [279, 68] width 59 height 22
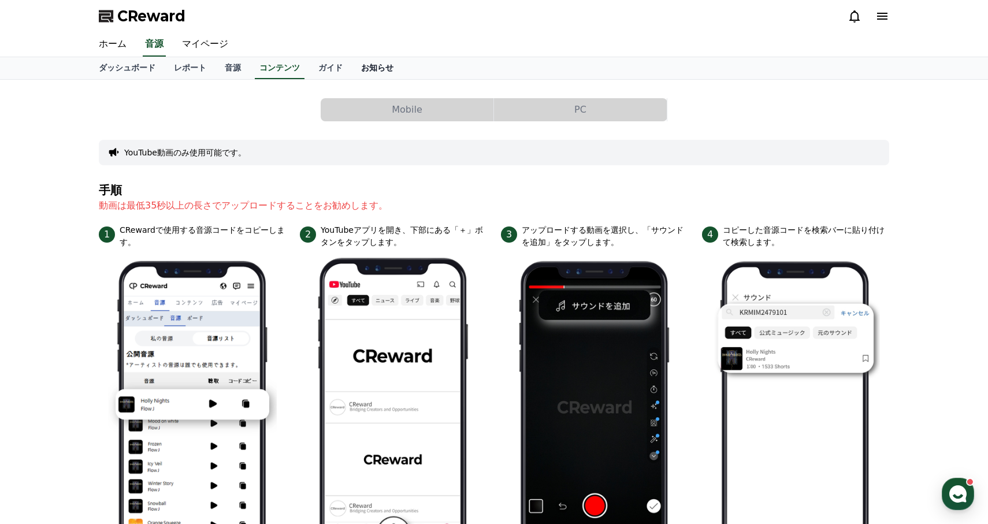
click at [375, 67] on link "お知らせ" at bounding box center [377, 68] width 51 height 22
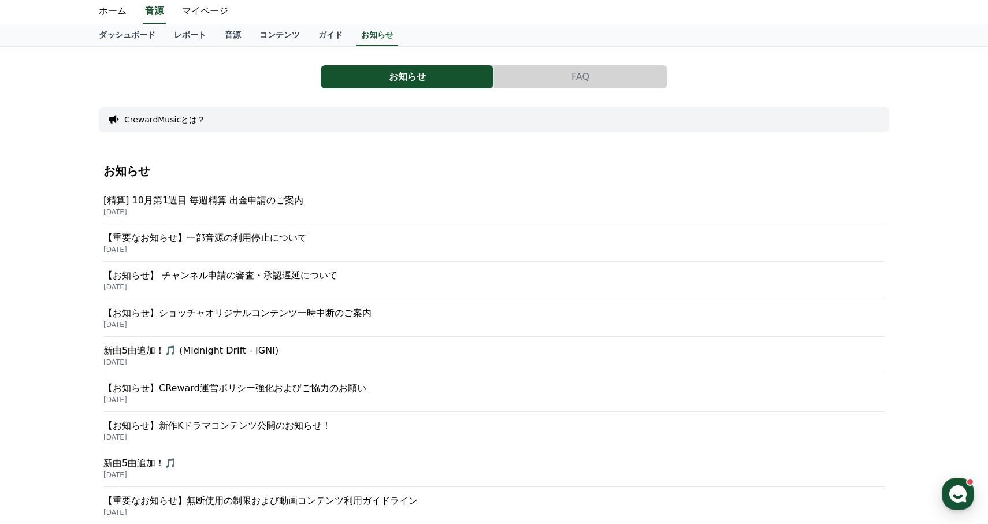
scroll to position [34, 0]
click at [274, 233] on p "【重要なお知らせ】一部音源の利用停止について" at bounding box center [493, 238] width 781 height 14
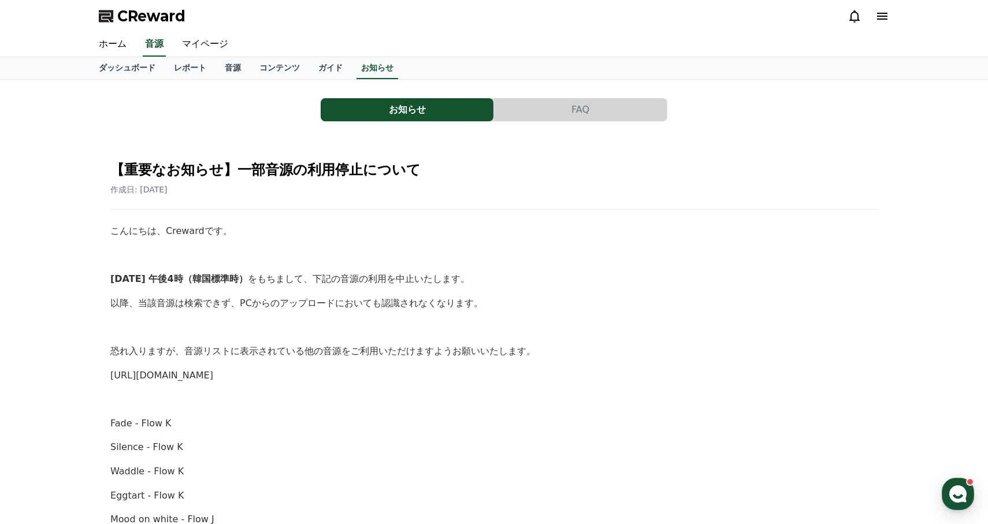
click at [391, 116] on button "お知らせ" at bounding box center [407, 109] width 173 height 23
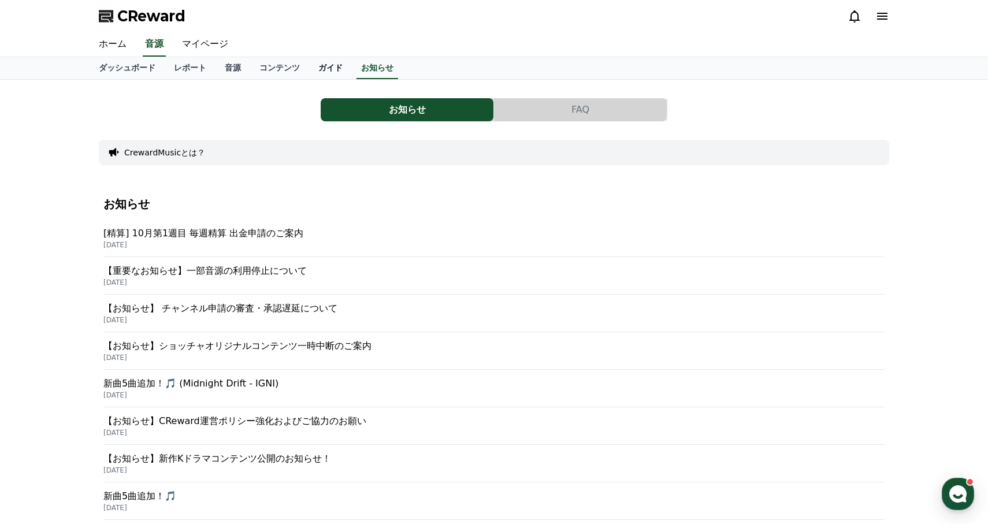
click at [326, 67] on link "ガイド" at bounding box center [330, 68] width 43 height 22
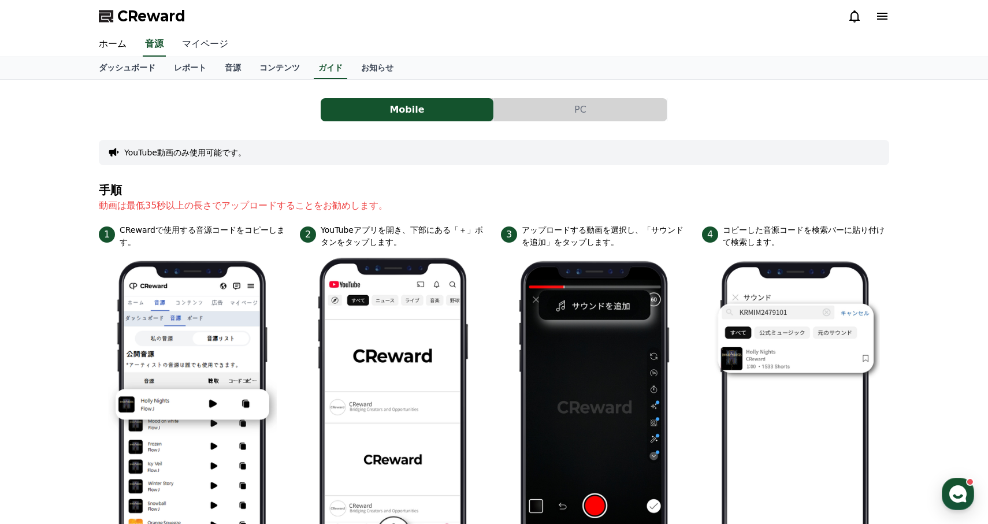
click at [228, 42] on link "マイページ" at bounding box center [205, 44] width 65 height 24
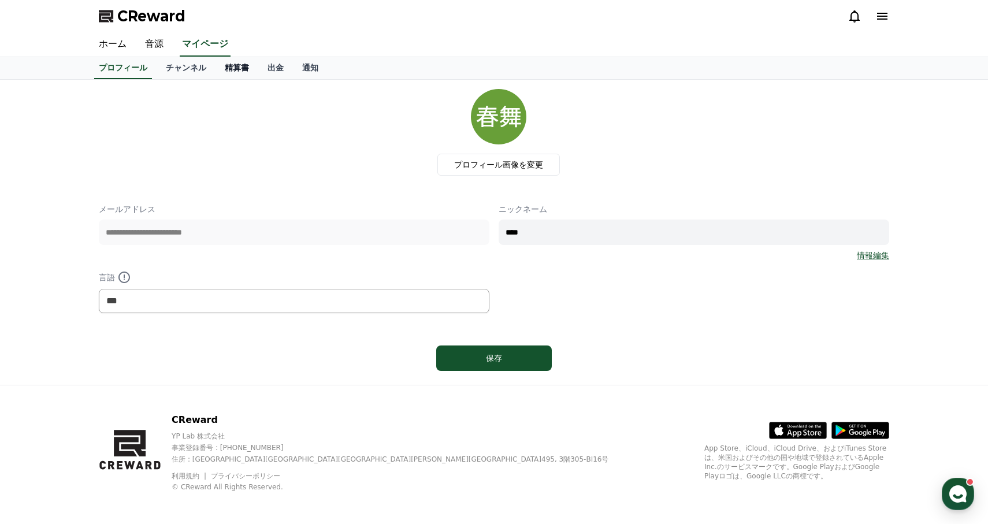
click at [237, 70] on link "精算書" at bounding box center [236, 68] width 43 height 22
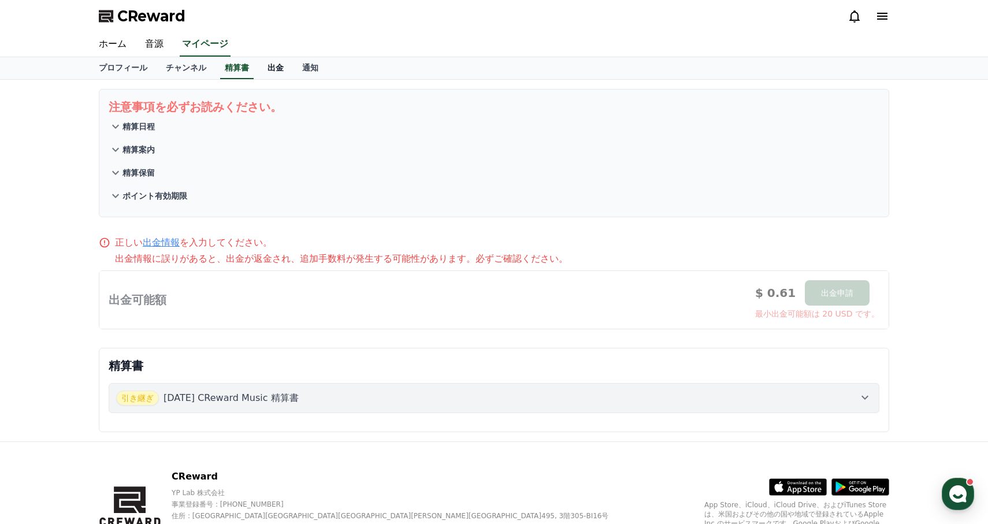
click at [273, 71] on link "出金" at bounding box center [275, 68] width 35 height 22
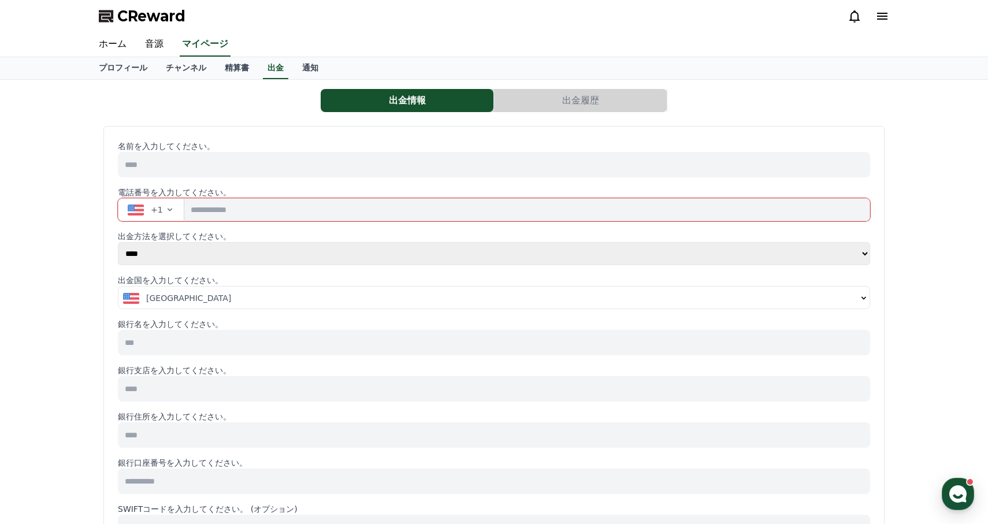
click at [195, 256] on select "**** ******" at bounding box center [494, 253] width 752 height 23
select select "******"
click at [118, 242] on select "**** ******" at bounding box center [494, 253] width 752 height 23
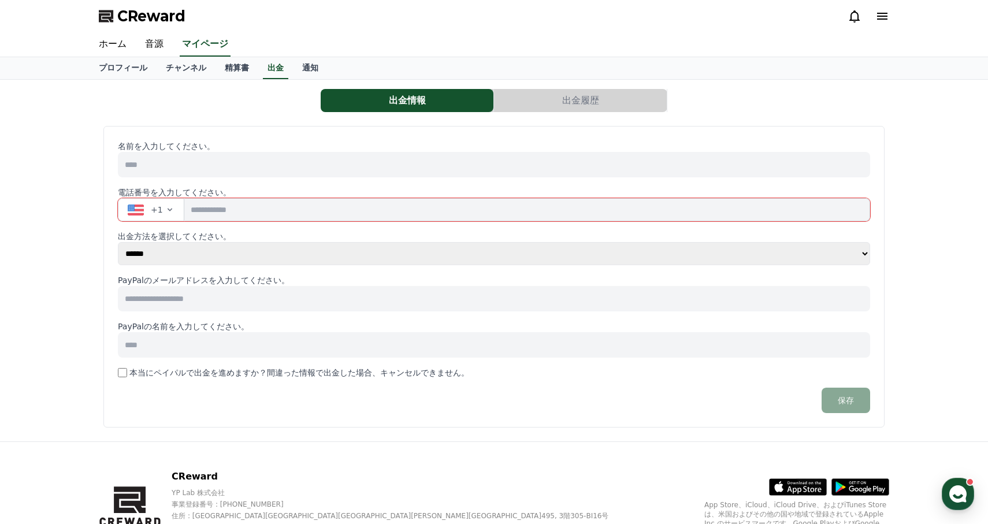
click at [224, 173] on input at bounding box center [494, 164] width 752 height 25
type input "*****"
click at [165, 218] on button "+1" at bounding box center [151, 209] width 66 height 23
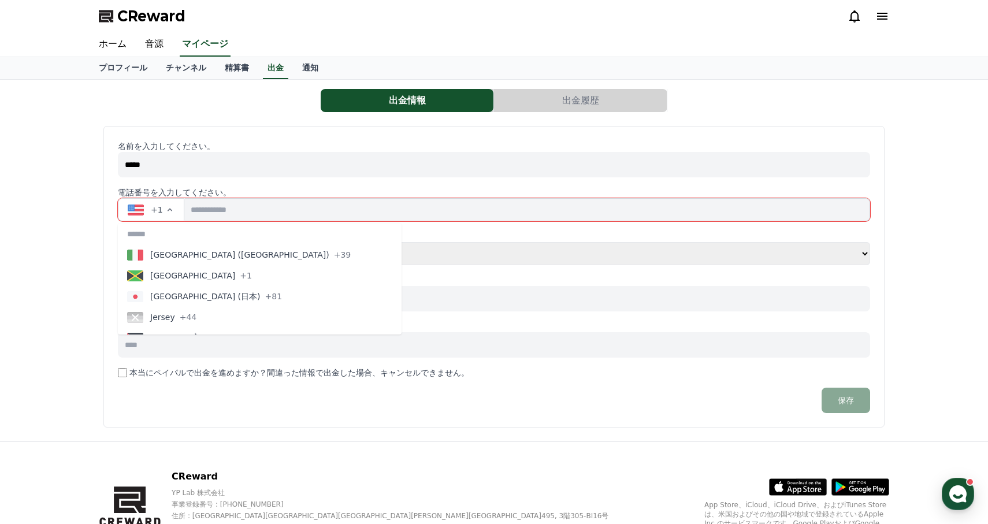
scroll to position [2227, 0]
click at [177, 296] on span "Japan (日本)" at bounding box center [205, 295] width 110 height 12
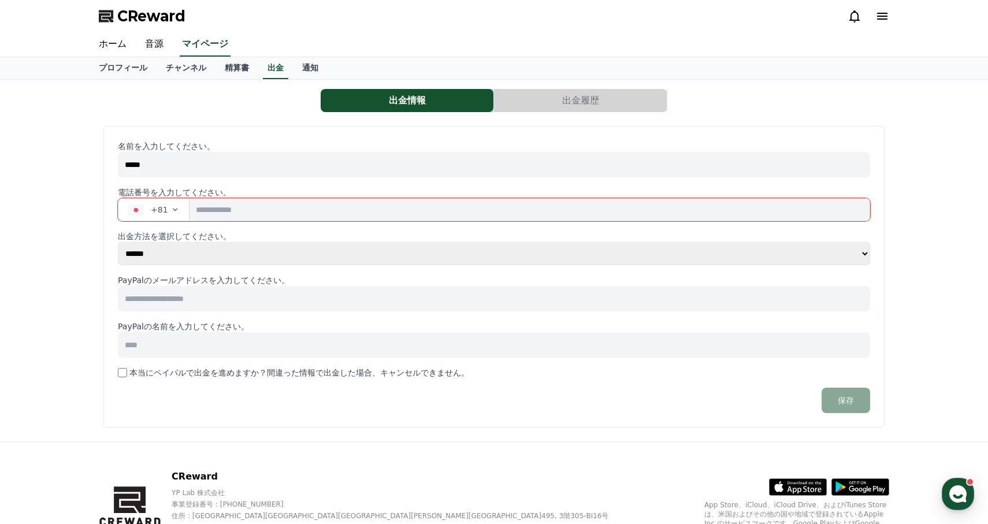
click at [279, 213] on input "tel" at bounding box center [529, 209] width 681 height 23
type input "**********"
click at [236, 254] on select "**** ******" at bounding box center [494, 253] width 752 height 23
click at [235, 294] on input at bounding box center [494, 298] width 752 height 25
type input "**********"
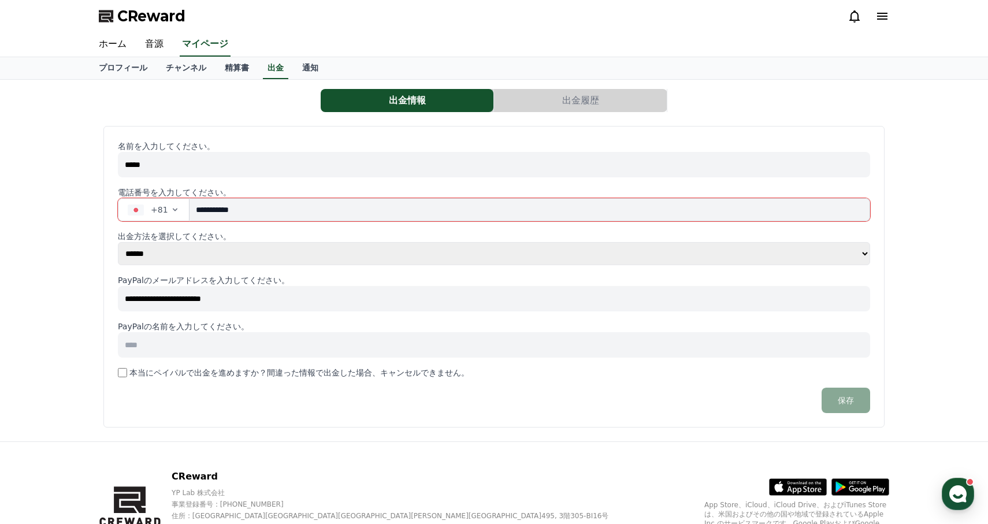
click at [222, 354] on input at bounding box center [494, 344] width 752 height 25
click at [196, 352] on input "*****" at bounding box center [494, 344] width 752 height 25
type input "*"
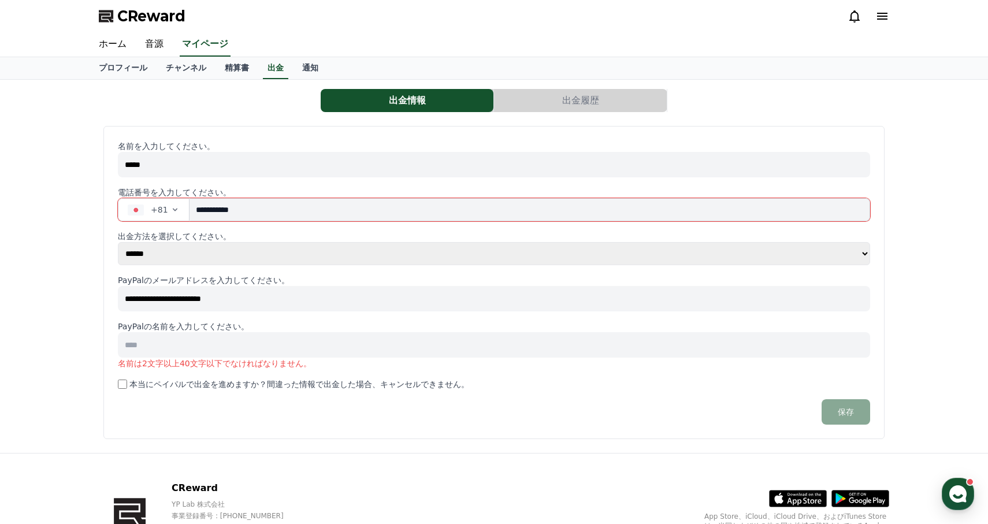
click at [246, 162] on input "*****" at bounding box center [494, 164] width 752 height 25
type input "*"
type input "*****"
click at [199, 348] on input at bounding box center [494, 344] width 752 height 25
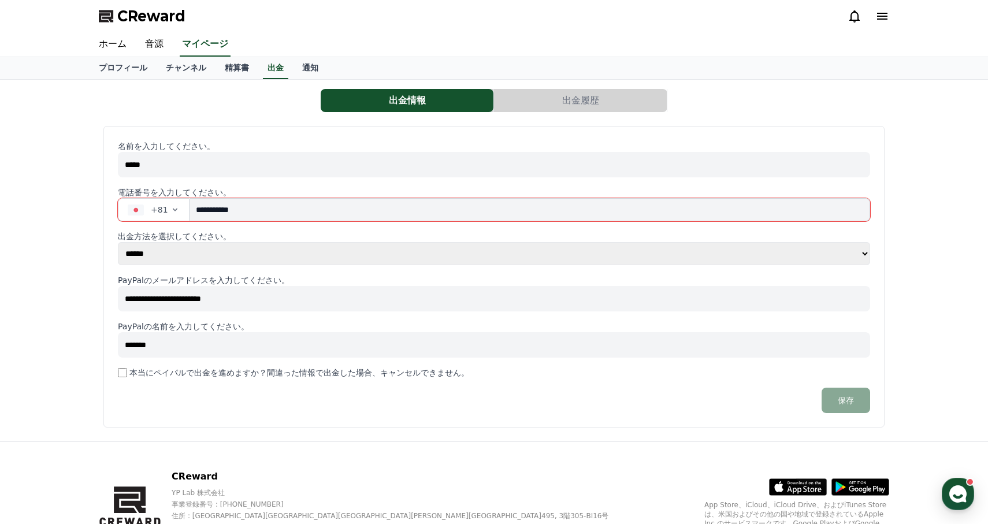
type input "*******"
click at [831, 397] on button "保存" at bounding box center [845, 400] width 49 height 25
click at [207, 211] on input "**********" at bounding box center [529, 209] width 681 height 23
type input "********"
click at [835, 403] on button "保存" at bounding box center [845, 400] width 49 height 25
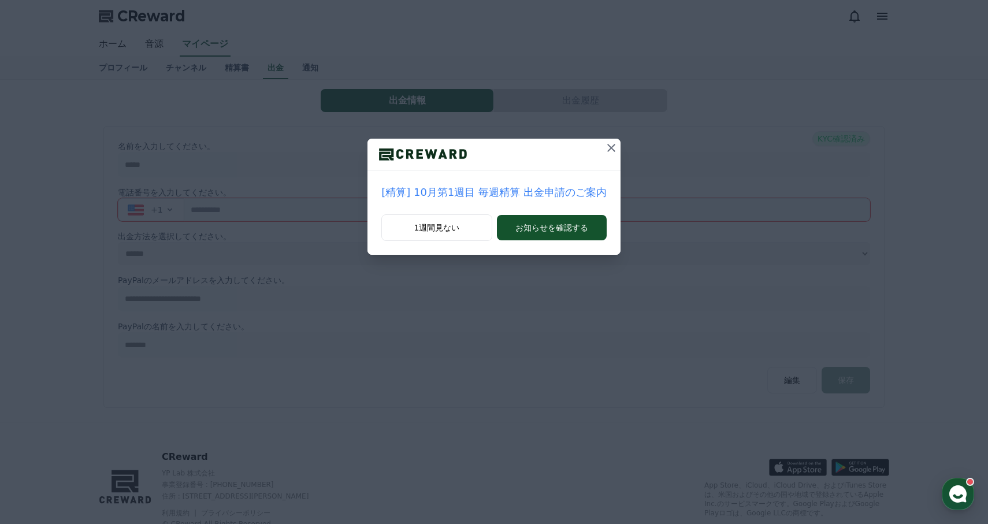
click at [608, 154] on icon at bounding box center [611, 148] width 14 height 14
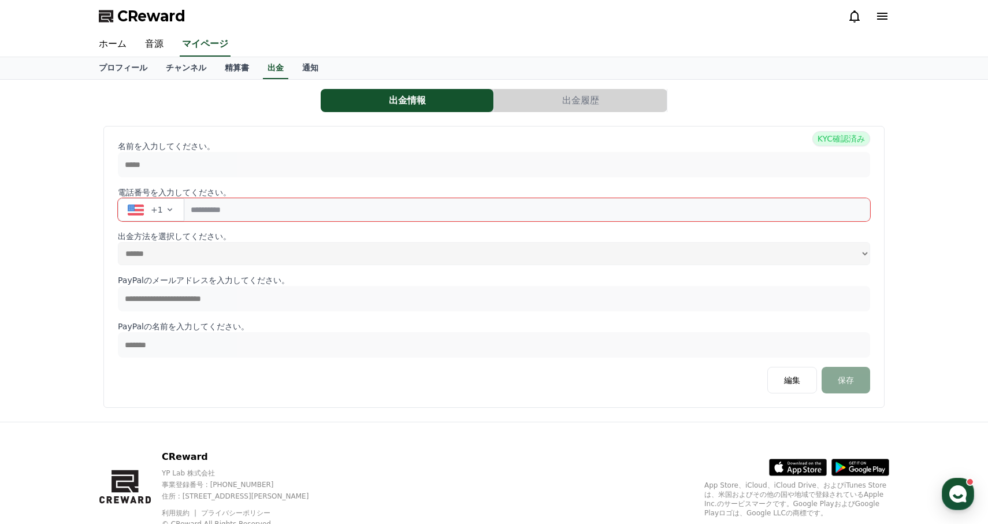
click at [536, 99] on button "出金履歴" at bounding box center [580, 100] width 173 height 23
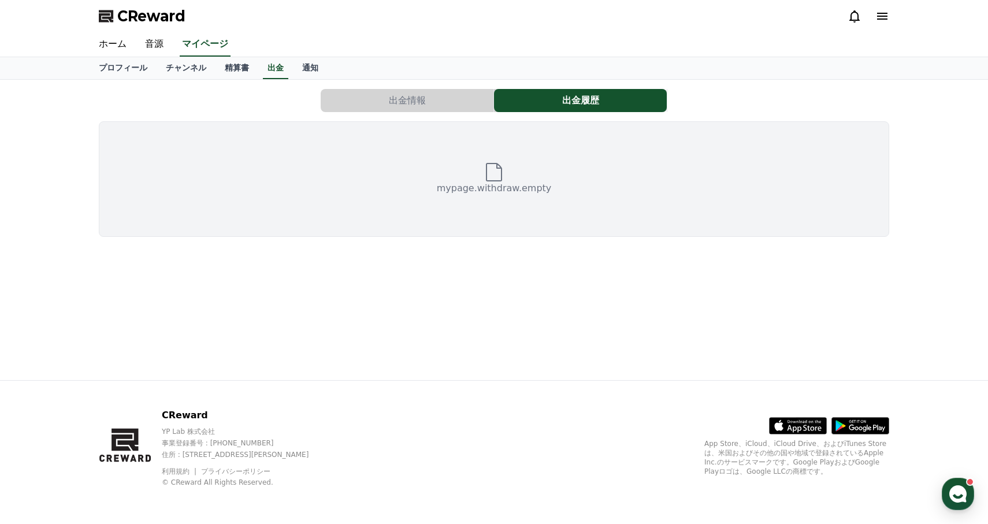
click at [460, 96] on button "出金情報" at bounding box center [407, 100] width 173 height 23
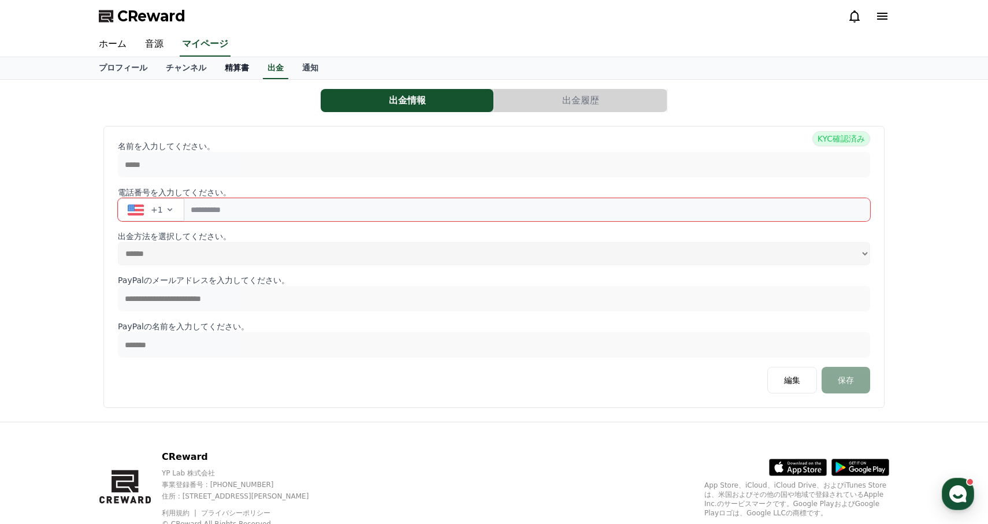
click at [253, 67] on link "精算書" at bounding box center [236, 68] width 43 height 22
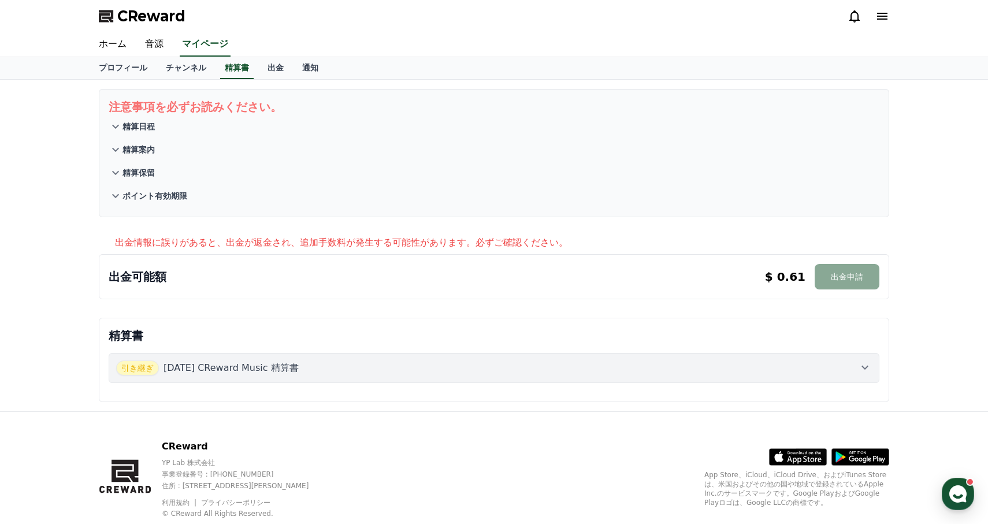
scroll to position [31, 0]
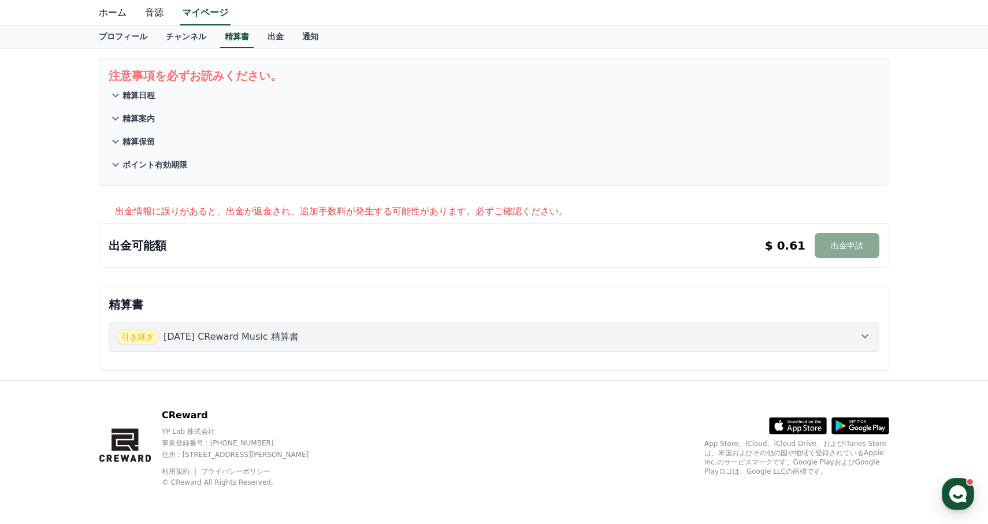
click at [150, 245] on p "出金可能額" at bounding box center [138, 245] width 58 height 16
click at [127, 249] on p "出金可能額" at bounding box center [138, 245] width 58 height 16
click at [165, 319] on div "引き継ぎ 2025年 2月 CReward Music 精算書" at bounding box center [494, 337] width 771 height 49
click at [224, 338] on p "2025年 2月 CReward Music 精算書" at bounding box center [230, 337] width 135 height 14
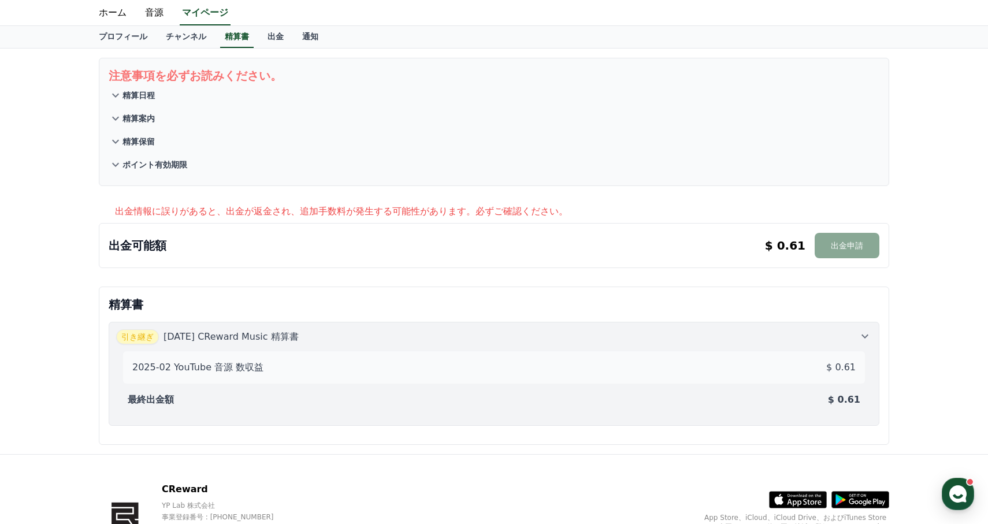
click at [224, 338] on p "[DATE] CReward Music 精算書" at bounding box center [230, 337] width 135 height 14
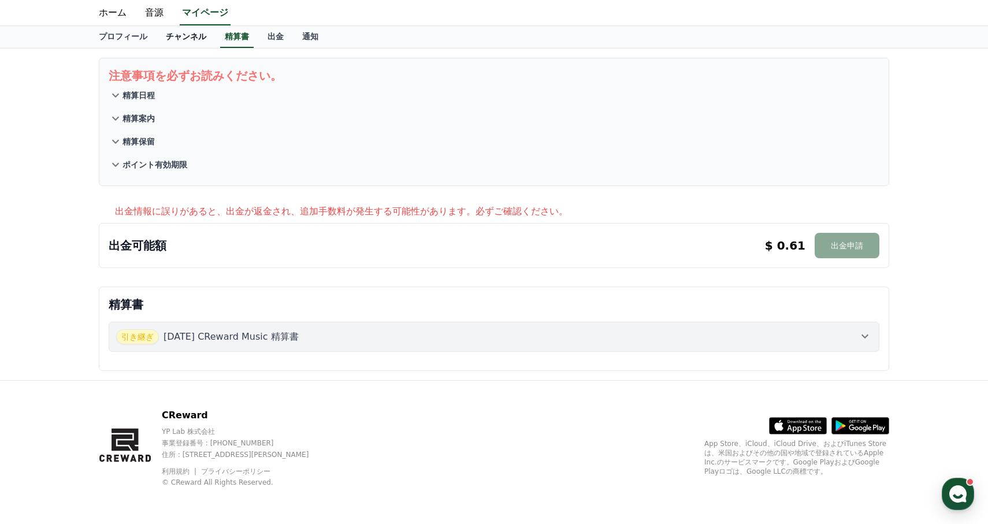
click at [188, 43] on link "チャンネル" at bounding box center [186, 37] width 59 height 22
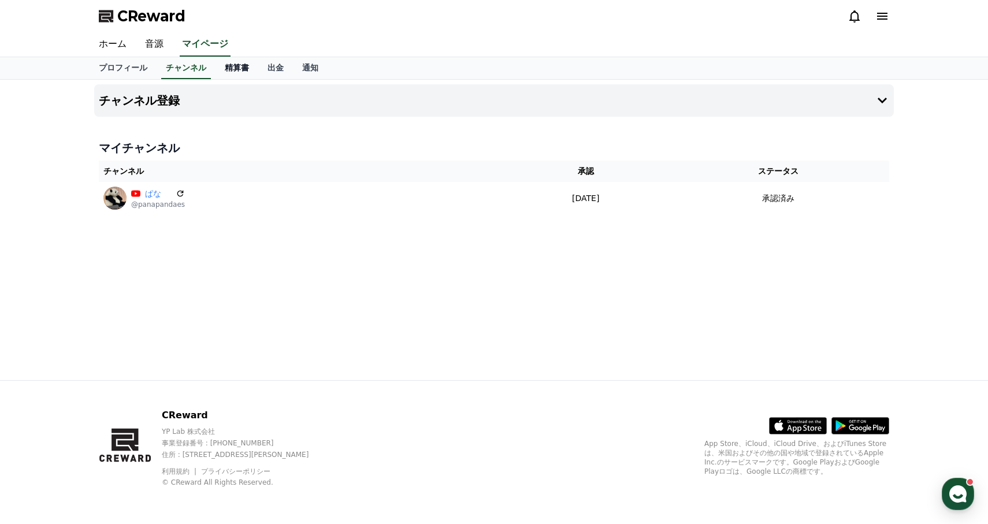
click at [237, 72] on link "精算書" at bounding box center [236, 68] width 43 height 22
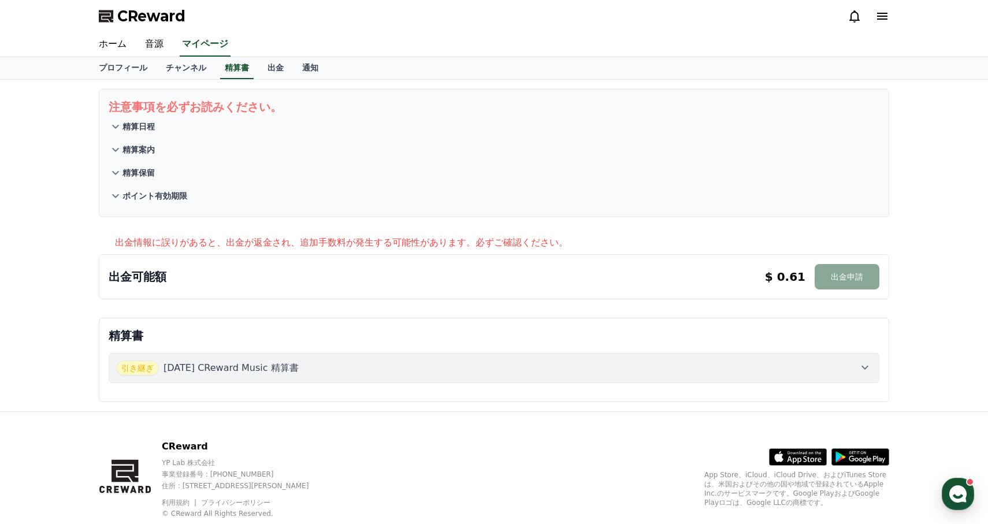
click at [187, 189] on button "ポイント有効期限" at bounding box center [494, 195] width 771 height 23
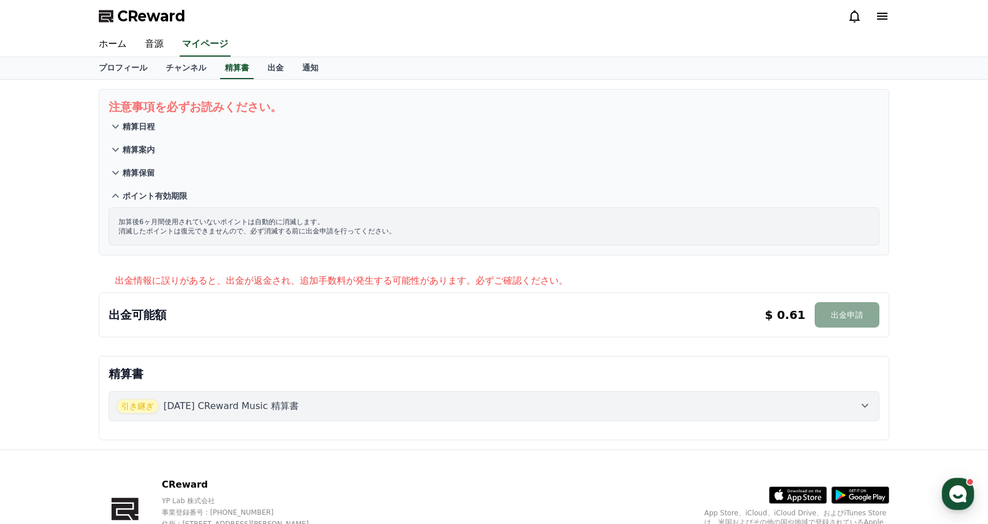
click at [147, 167] on p "精算保留" at bounding box center [138, 173] width 32 height 12
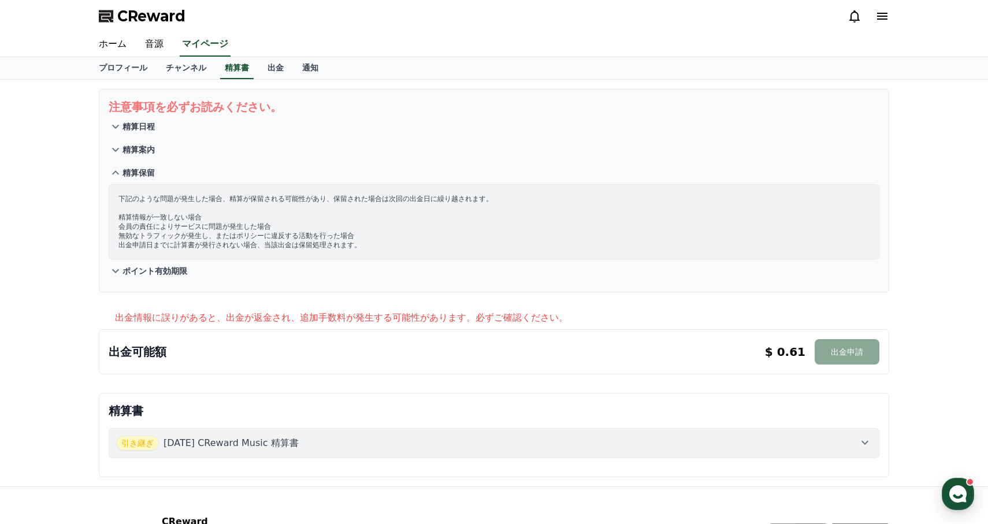
click at [151, 150] on p "精算案内" at bounding box center [138, 150] width 32 height 12
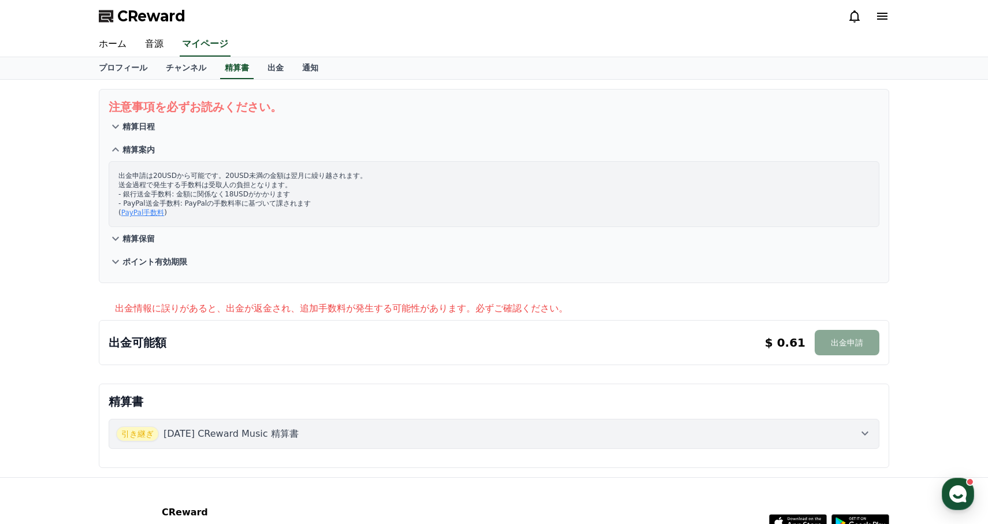
click at [149, 136] on button "精算日程" at bounding box center [494, 126] width 771 height 23
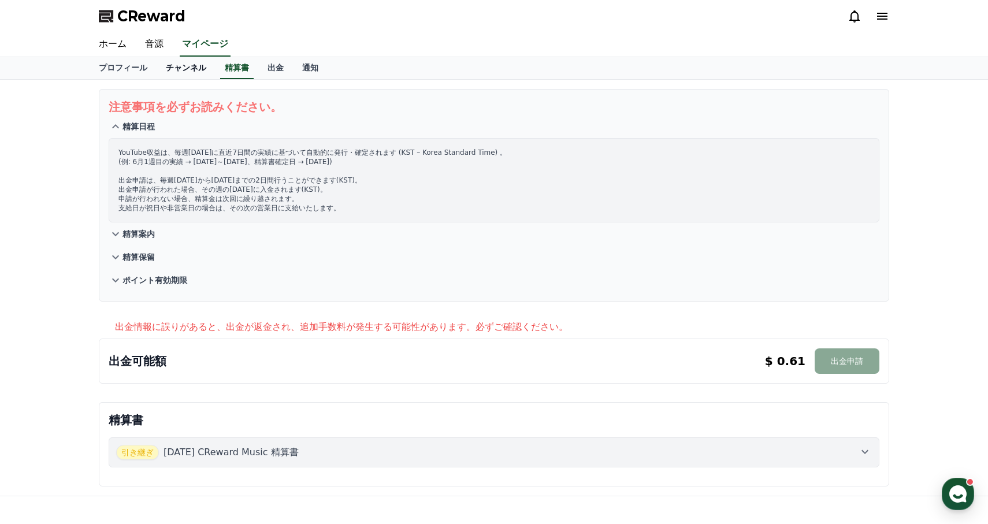
click at [189, 73] on link "チャンネル" at bounding box center [186, 68] width 59 height 22
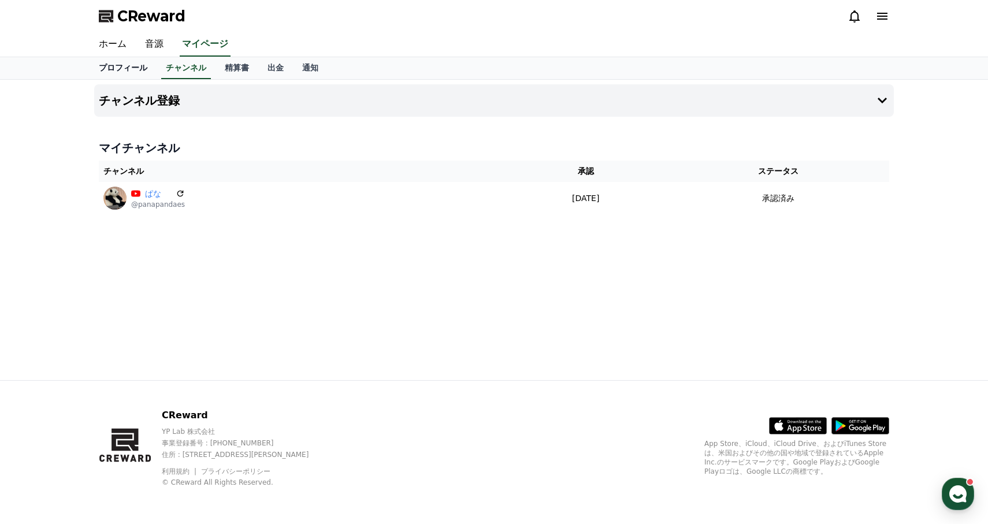
click at [137, 75] on link "プロフィール" at bounding box center [123, 68] width 67 height 22
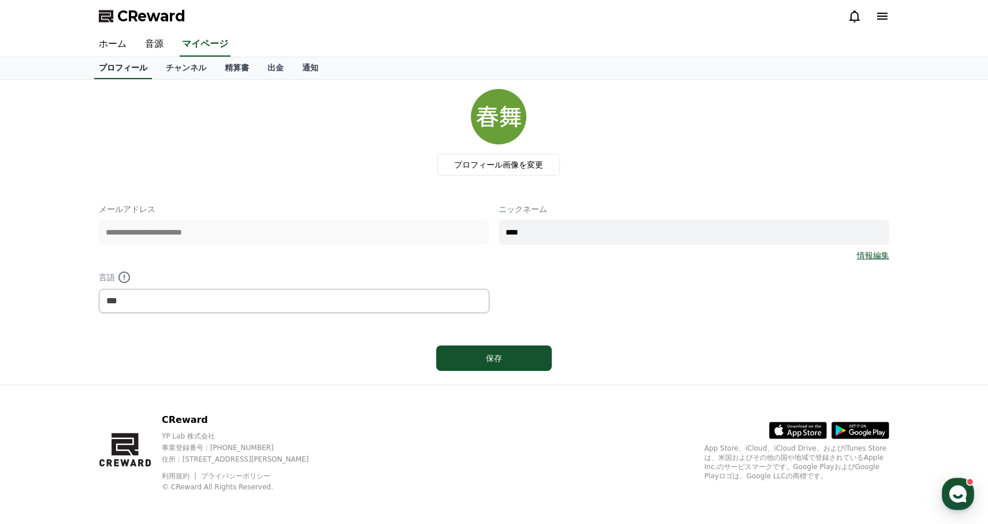
click at [137, 59] on link "プロフィール" at bounding box center [123, 68] width 58 height 22
click at [155, 45] on link "音源" at bounding box center [154, 44] width 37 height 24
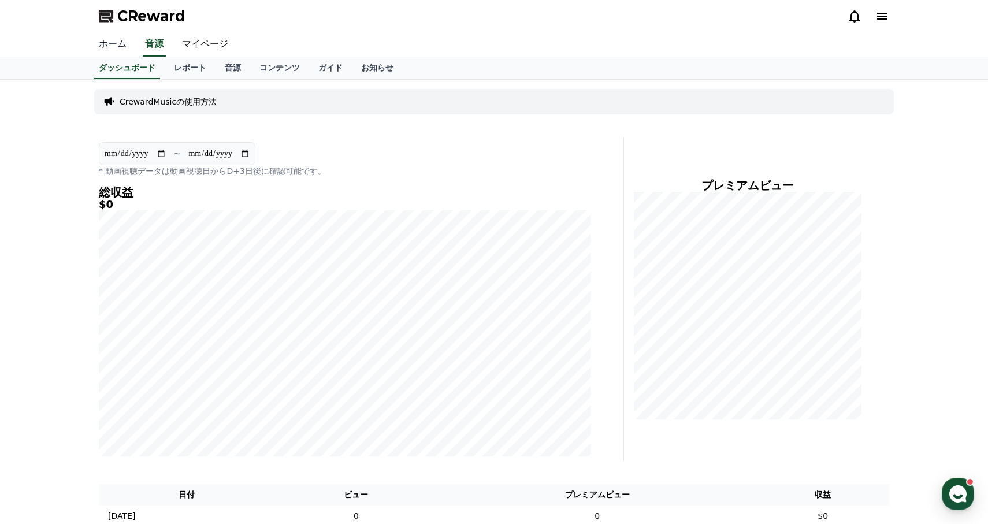
click at [125, 45] on link "ホーム" at bounding box center [113, 44] width 46 height 24
